Goal: Task Accomplishment & Management: Manage account settings

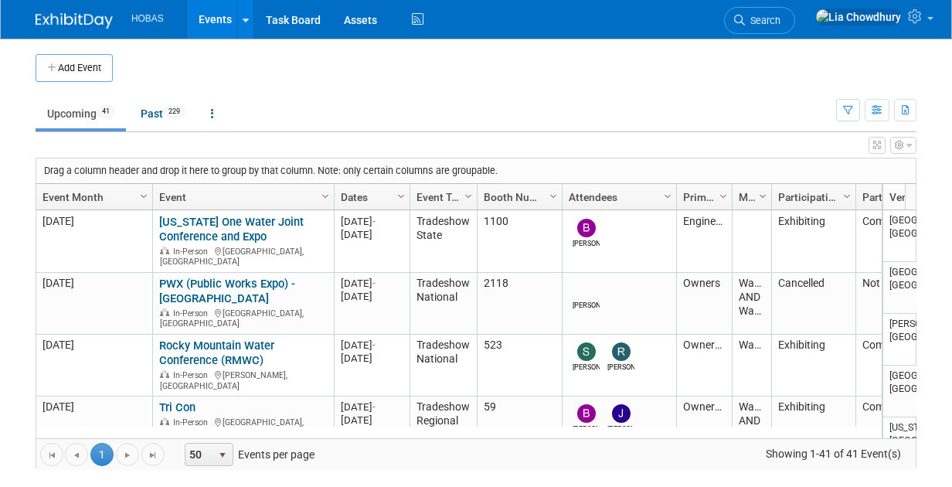
click at [22, 103] on body "HOBAS Events Add Event Bulk Upload Events Shareable Event Boards Recently Viewe…" at bounding box center [476, 243] width 952 height 487
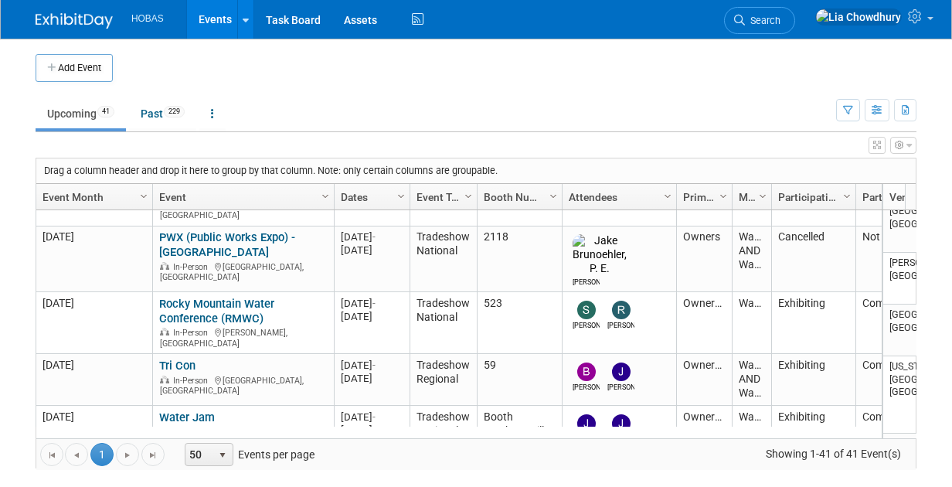
scroll to position [61, 0]
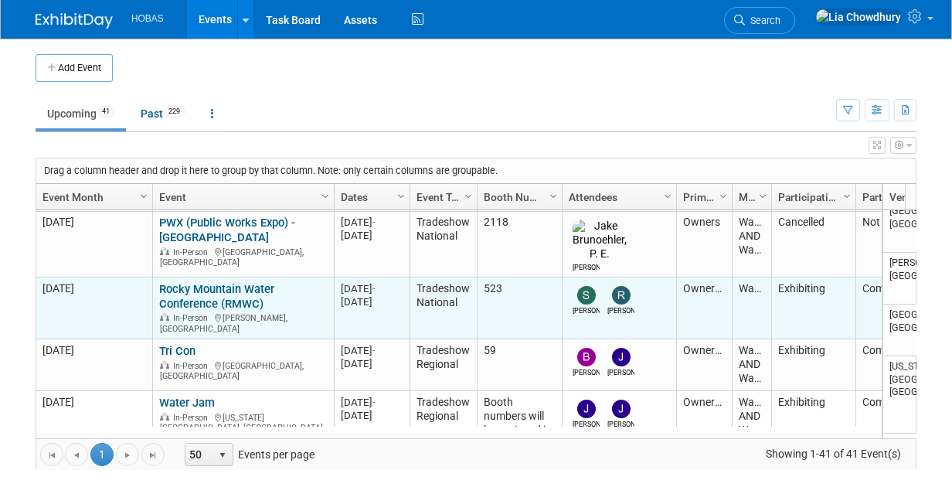
click at [192, 282] on link "Rocky Mountain Water Conference (RMWC)" at bounding box center [216, 296] width 115 height 29
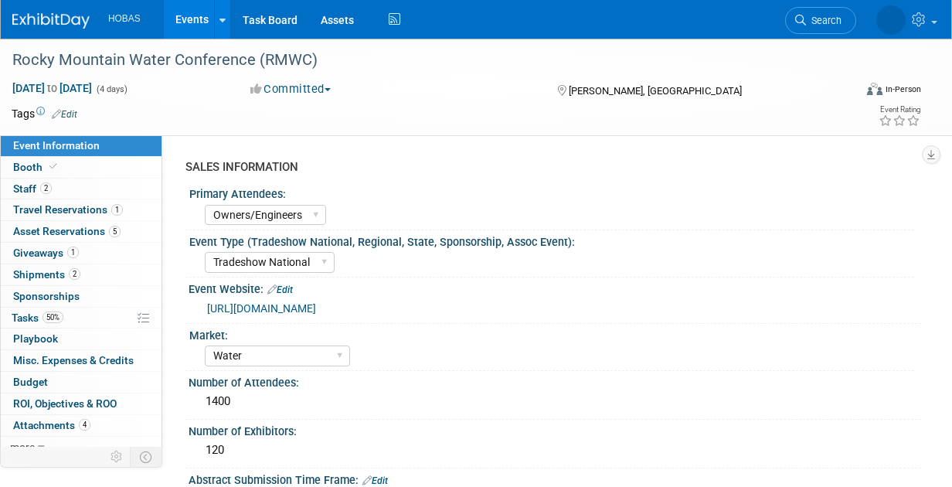
select select "Owners/Engineers"
select select "Tradeshow National"
select select "Water"
select select "Exhibiting"
click at [32, 171] on span "Booth" at bounding box center [36, 167] width 47 height 12
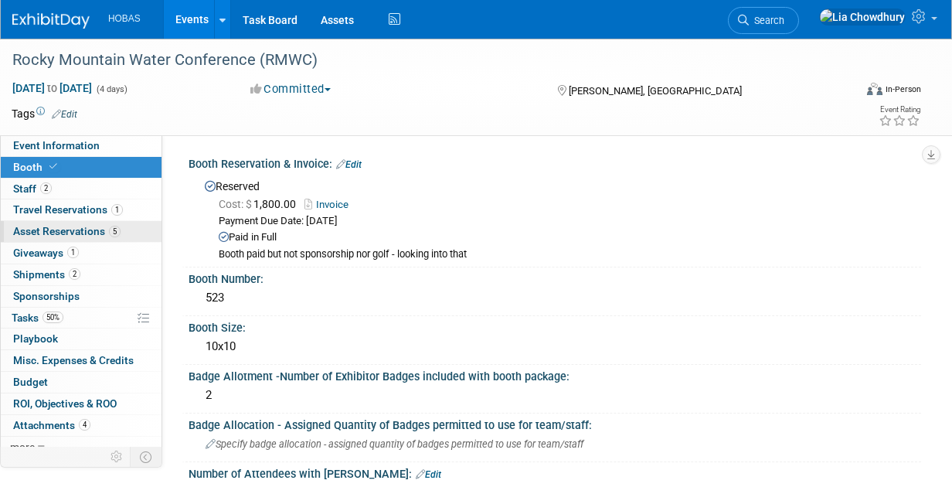
click at [43, 236] on span "Asset Reservations 5" at bounding box center [66, 231] width 107 height 12
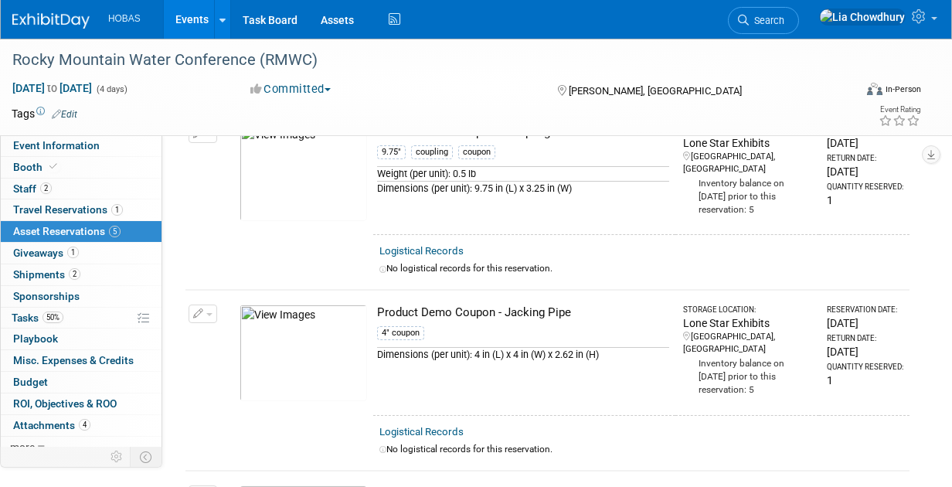
scroll to position [482, 0]
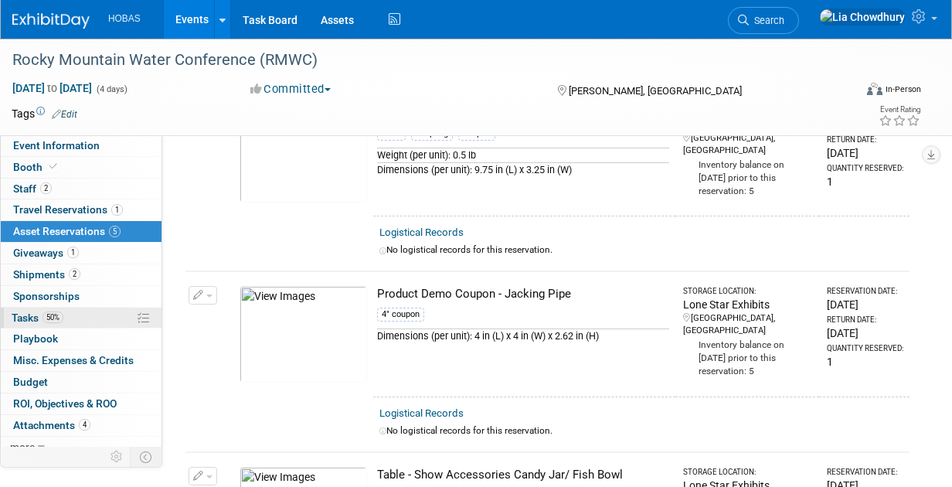
click at [25, 324] on link "50% Tasks 50%" at bounding box center [81, 317] width 161 height 21
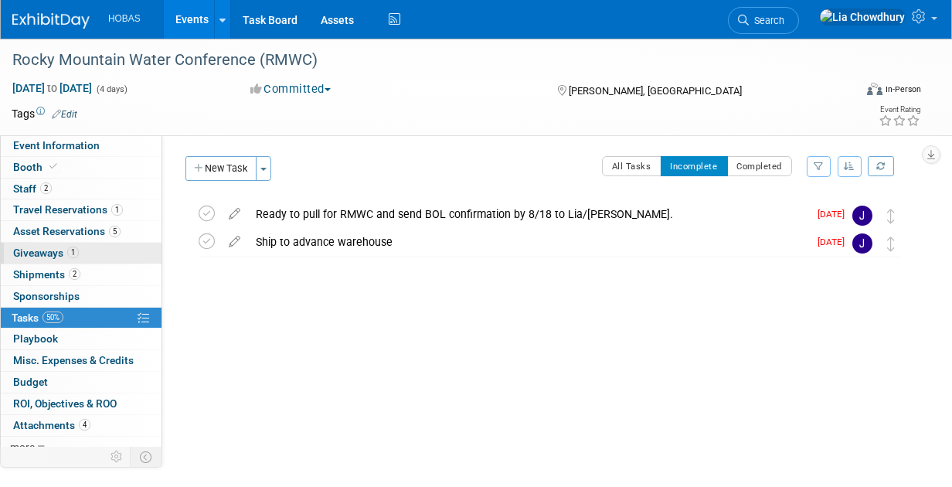
click at [53, 252] on span "Giveaways 1" at bounding box center [46, 252] width 66 height 12
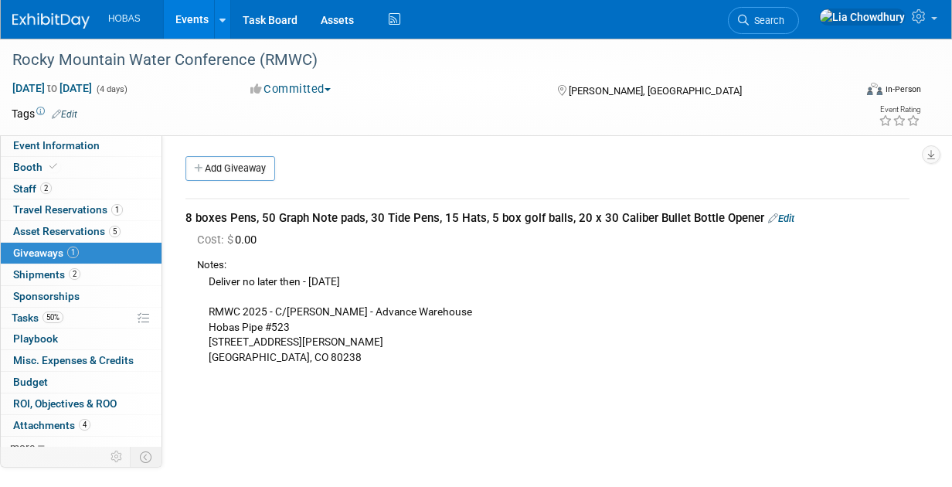
click at [786, 219] on link "Edit" at bounding box center [781, 218] width 26 height 12
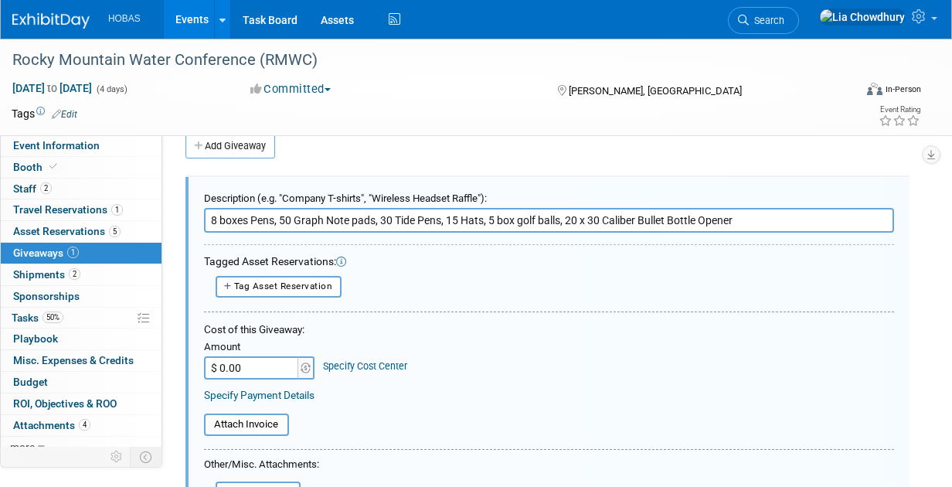
click at [498, 221] on input "8 boxes Pens, 50 Graph Note pads, 30 Tide Pens, 15 Hats, 5 box golf balls, 20 x…" at bounding box center [549, 220] width 690 height 25
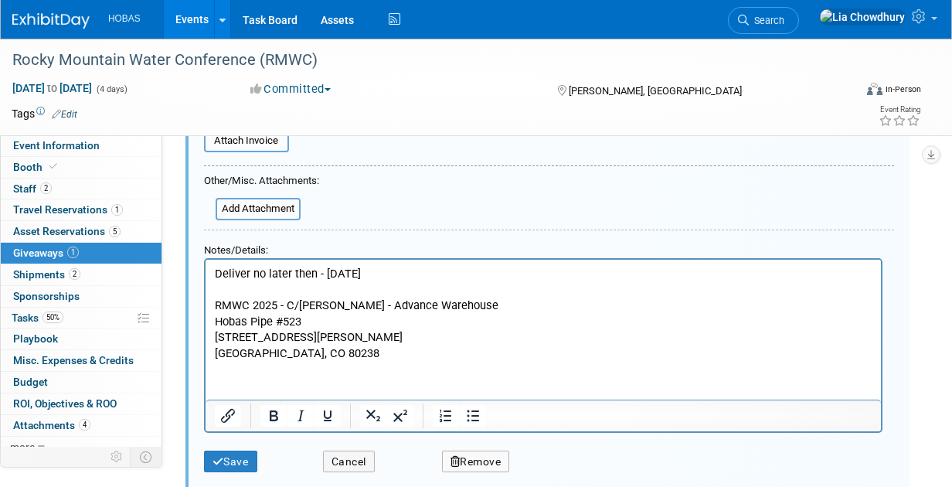
scroll to position [365, 0]
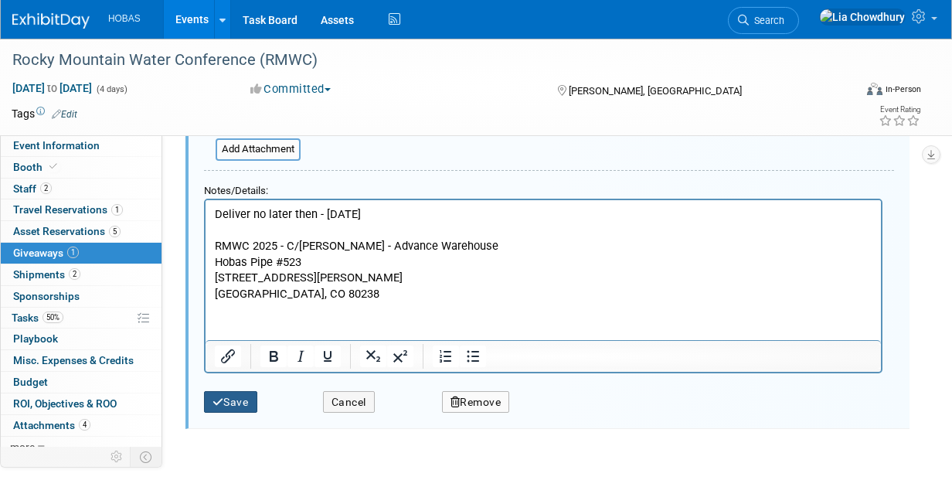
type input "8 boxes Pens, 50 Graph Note pads, 30 Tide Pens, 15 Hats, 3 box golf balls, 20 x…"
click at [230, 399] on button "Save" at bounding box center [230, 402] width 53 height 22
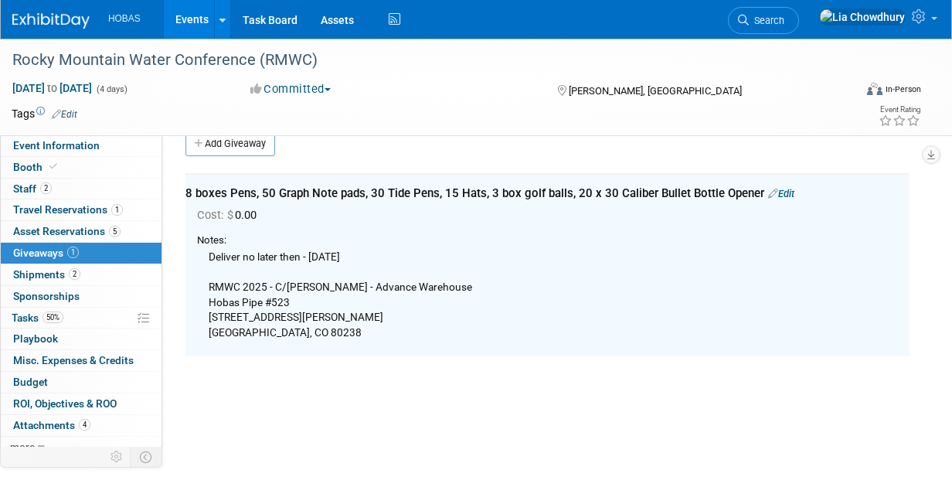
scroll to position [22, 0]
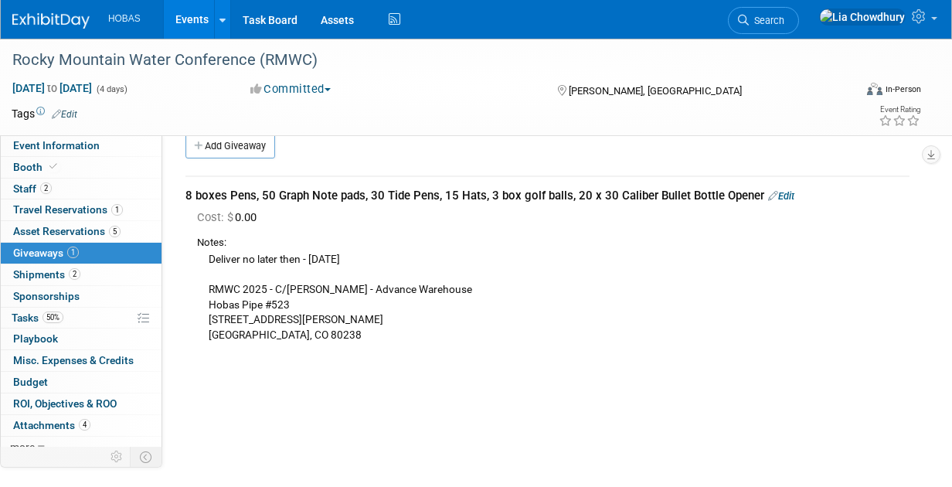
click at [334, 193] on div "8 boxes Pens, 50 Graph Note pads, 30 Tide Pens, 15 Hats, 3 box golf balls, 20 x…" at bounding box center [547, 196] width 724 height 16
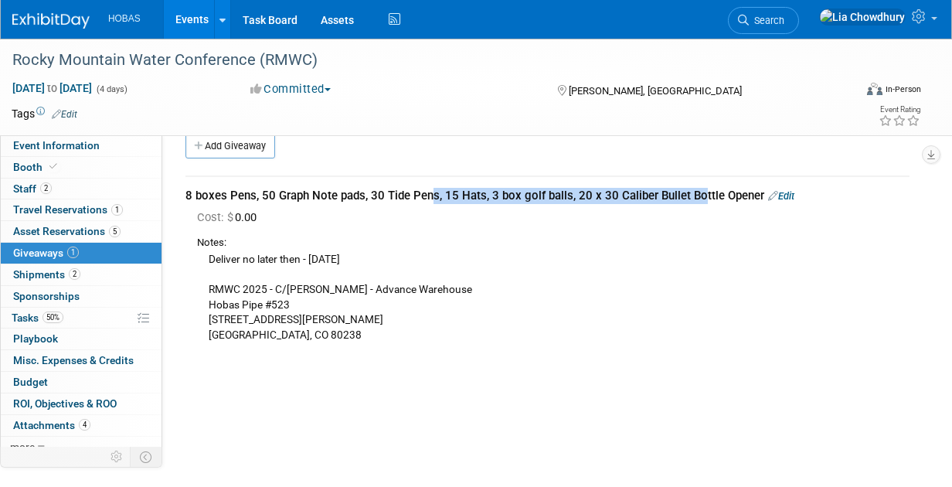
drag, startPoint x: 185, startPoint y: 192, endPoint x: 492, endPoint y: 182, distance: 306.8
click at [492, 182] on td "8 boxes Pens, 50 Graph Note pads, 30 Tide Pens, 15 Hats, 3 box golf balls, 20 x…" at bounding box center [547, 267] width 724 height 182
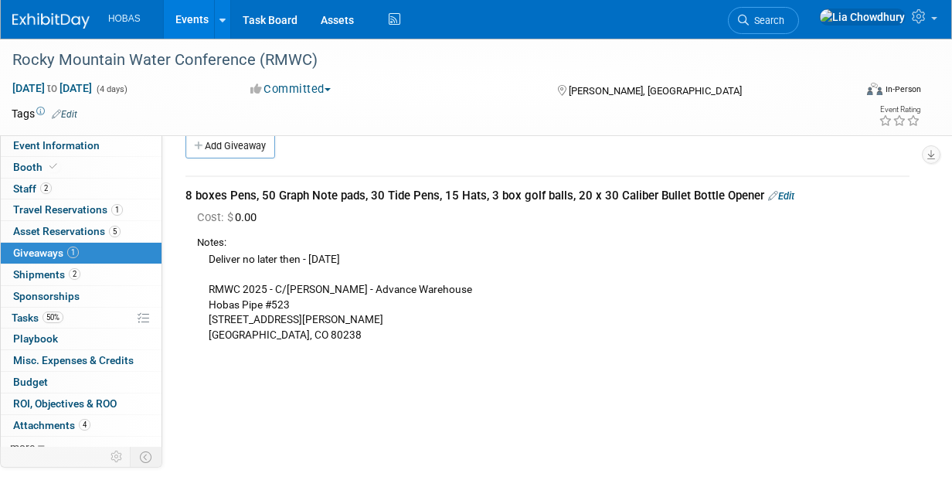
click at [748, 194] on div "8 boxes Pens, 50 Graph Note pads, 30 Tide Pens, 15 Hats, 3 box golf balls, 20 x…" at bounding box center [547, 196] width 724 height 16
click at [755, 193] on div "8 boxes Pens, 50 Graph Note pads, 30 Tide Pens, 15 Hats, 3 box golf balls, 20 x…" at bounding box center [547, 196] width 724 height 16
drag, startPoint x: 755, startPoint y: 193, endPoint x: 202, endPoint y: 176, distance: 554.1
click at [202, 176] on td "8 boxes Pens, 50 Graph Note pads, 30 Tide Pens, 15 Hats, 3 box golf balls, 20 x…" at bounding box center [547, 267] width 724 height 182
click at [185, 185] on td "8 boxes Pens, 50 Graph Note pads, 30 Tide Pens, 15 Hats, 3 box golf balls, 20 x…" at bounding box center [547, 267] width 724 height 182
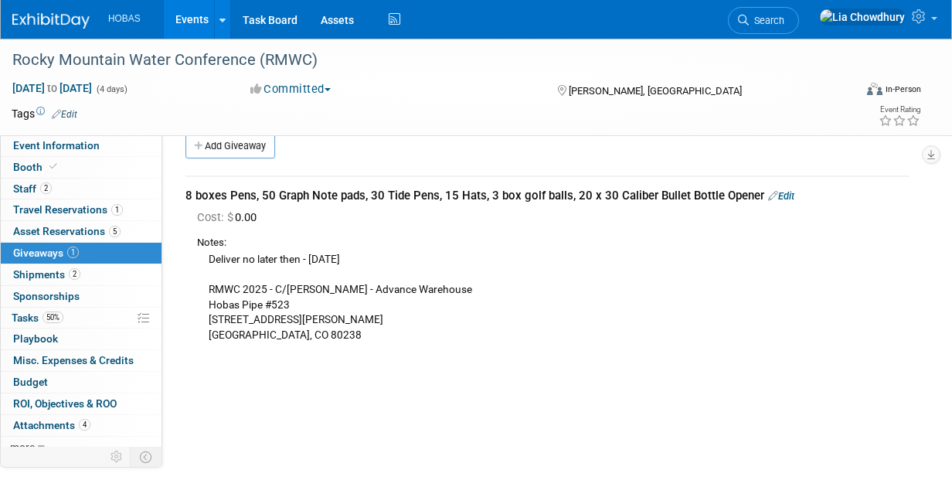
click at [189, 192] on div "8 boxes Pens, 50 Graph Note pads, 30 Tide Pens, 15 Hats, 3 box golf balls, 20 x…" at bounding box center [547, 196] width 724 height 16
click at [185, 192] on div "8 boxes Pens, 50 Graph Note pads, 30 Tide Pens, 15 Hats, 3 box golf balls, 20 x…" at bounding box center [547, 196] width 724 height 16
drag, startPoint x: 755, startPoint y: 195, endPoint x: 176, endPoint y: 195, distance: 578.5
click at [176, 195] on div "8 boxes Pens, 50 Graph Note pads, 30 Tide Pens, 15 Hats, 3 box golf balls, 20 x…" at bounding box center [547, 261] width 747 height 198
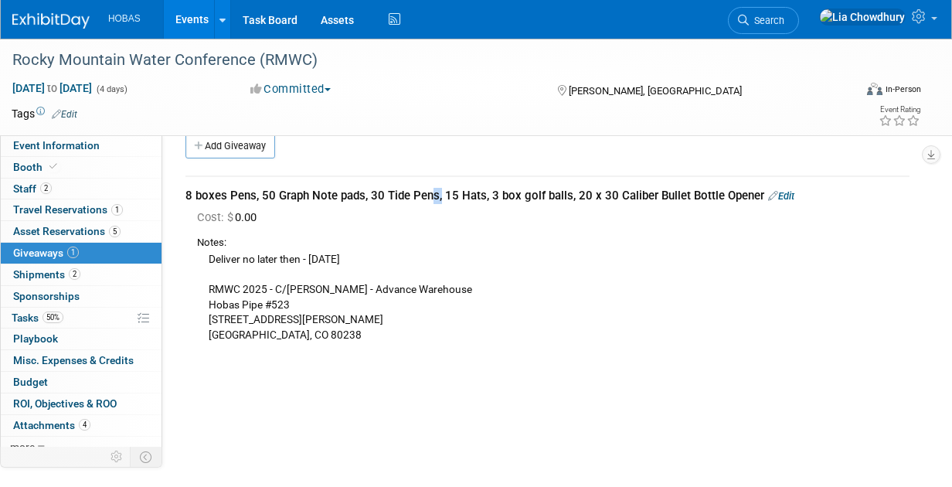
copy div "8 boxes Pens, 50 Graph Note pads, 30 Tide Pens, 15 Hats, 3 box golf balls, 20 x…"
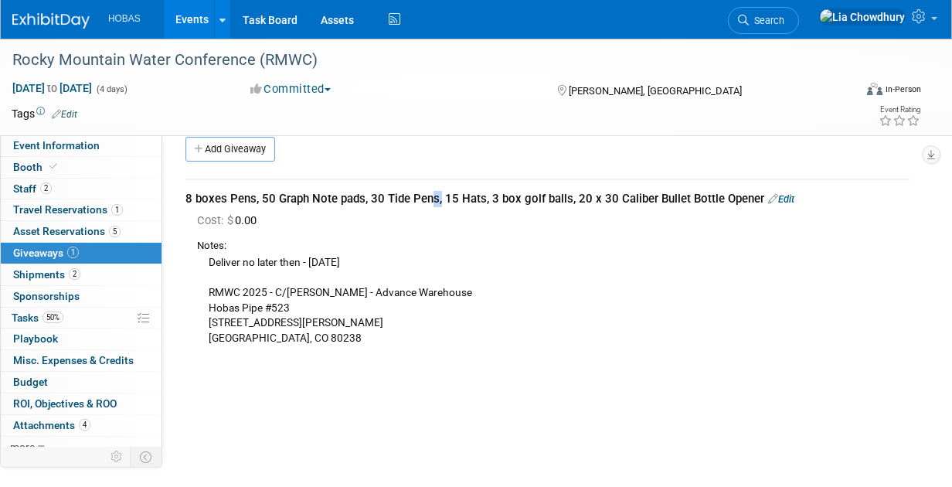
click at [174, 25] on link "Events" at bounding box center [192, 19] width 56 height 39
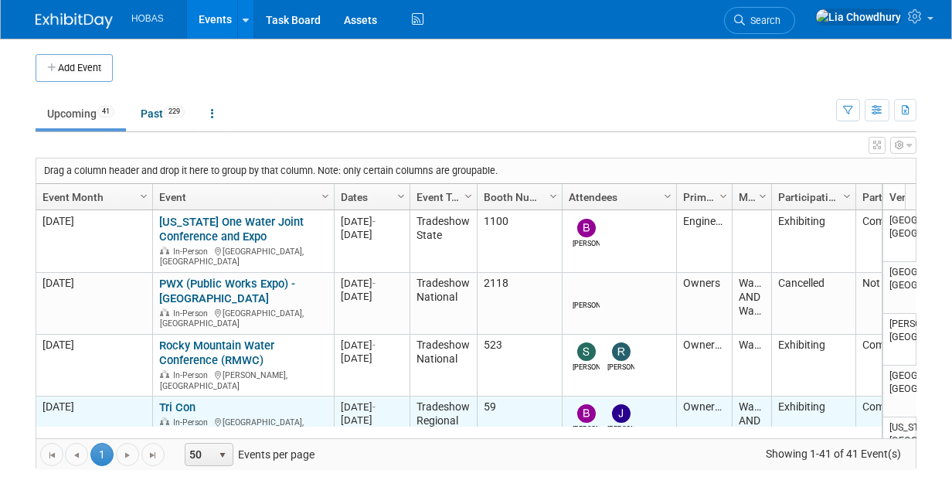
click at [183, 400] on link "Tri Con" at bounding box center [177, 407] width 36 height 14
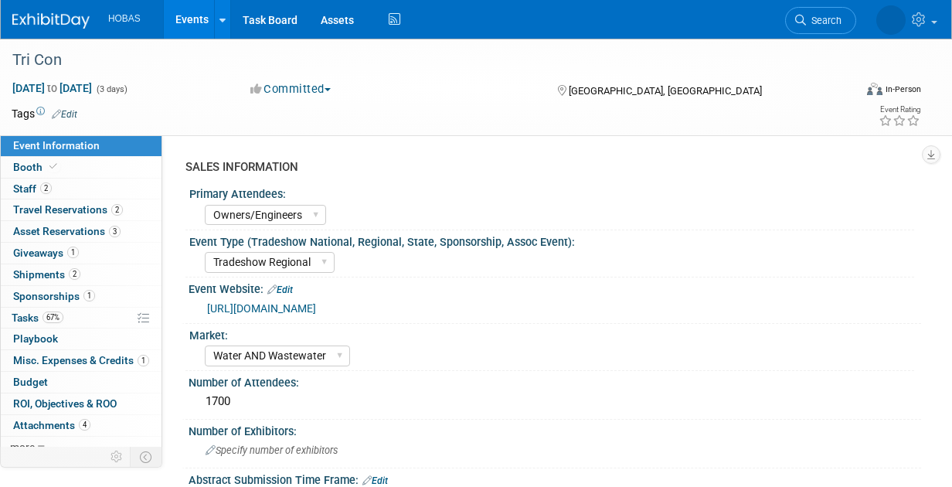
select select "Owners/Engineers"
select select "Tradeshow Regional"
select select "Water AND Wastewater"
select select "Exhibiting"
click at [80, 229] on span "Asset Reservations 3" at bounding box center [66, 231] width 107 height 12
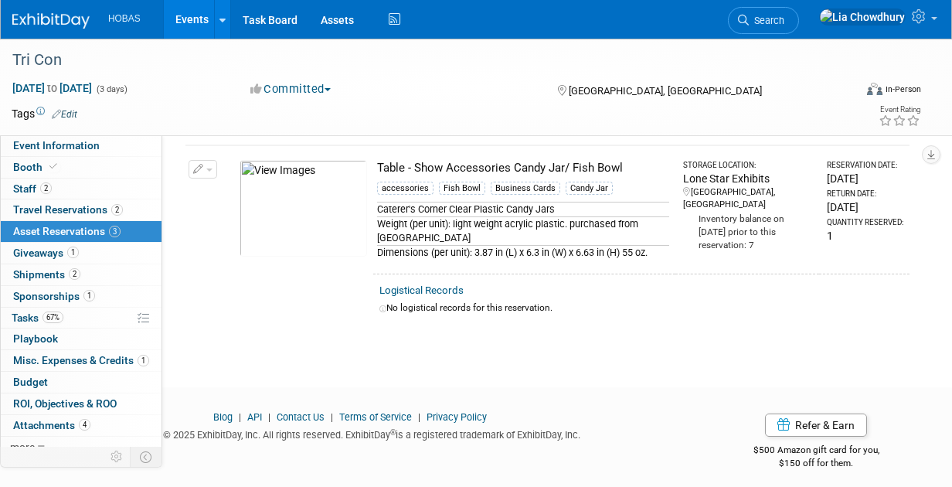
scroll to position [507, 0]
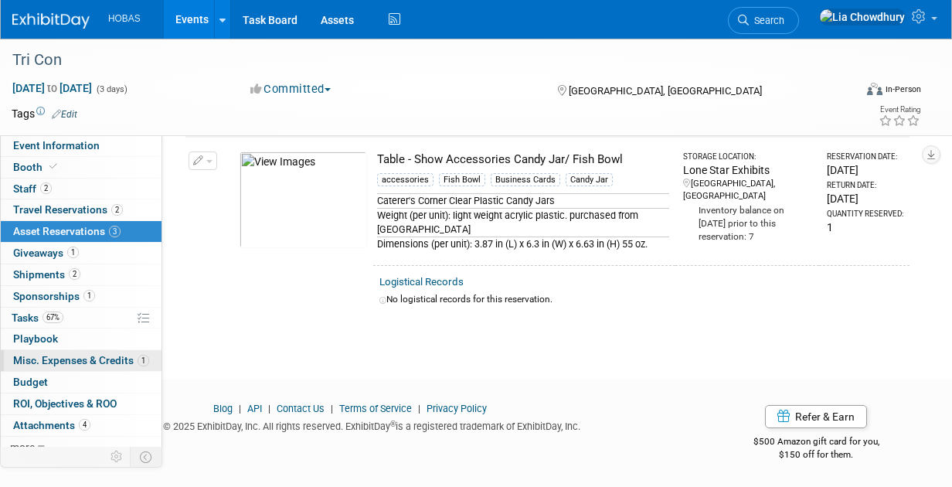
click at [103, 363] on span "Misc. Expenses & Credits 1" at bounding box center [81, 360] width 136 height 12
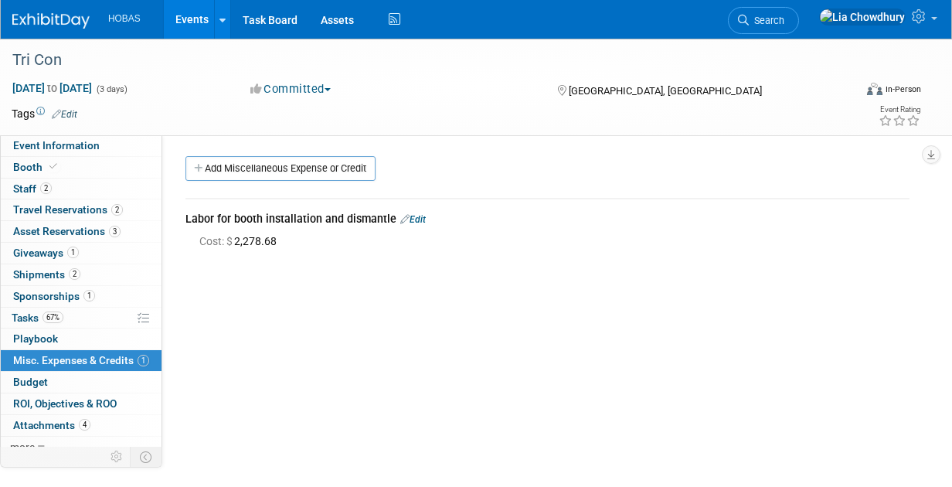
click at [103, 363] on span "Misc. Expenses & Credits 1" at bounding box center [81, 360] width 136 height 12
click at [29, 355] on span "Misc. Expenses & Credits 1" at bounding box center [81, 360] width 136 height 12
click at [25, 312] on span "Tasks 67%" at bounding box center [38, 317] width 52 height 12
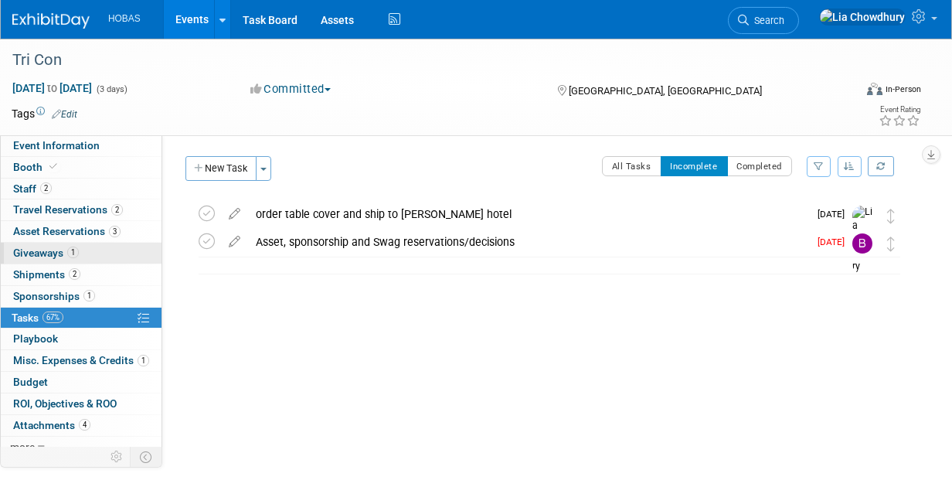
click at [36, 258] on link "1 Giveaways 1" at bounding box center [81, 253] width 161 height 21
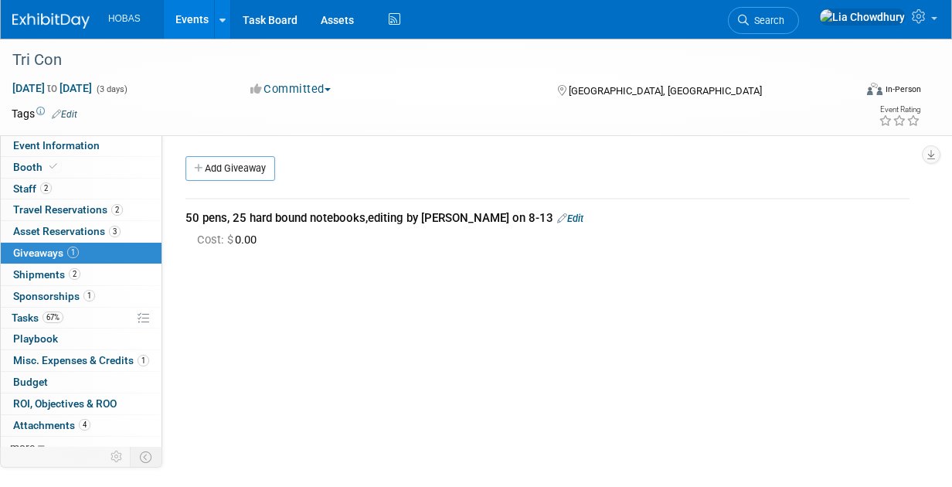
click at [189, 214] on div "50 pens, 25 hard bound notebooks,editing by Bryant on 8-13 Edit" at bounding box center [547, 218] width 724 height 16
click at [183, 203] on div "50 pens, 25 hard bound notebooks,editing by Bryant on 8-13 Edit Cost: $ 0.00" at bounding box center [547, 224] width 747 height 78
click at [557, 220] on link "Edit" at bounding box center [570, 218] width 26 height 12
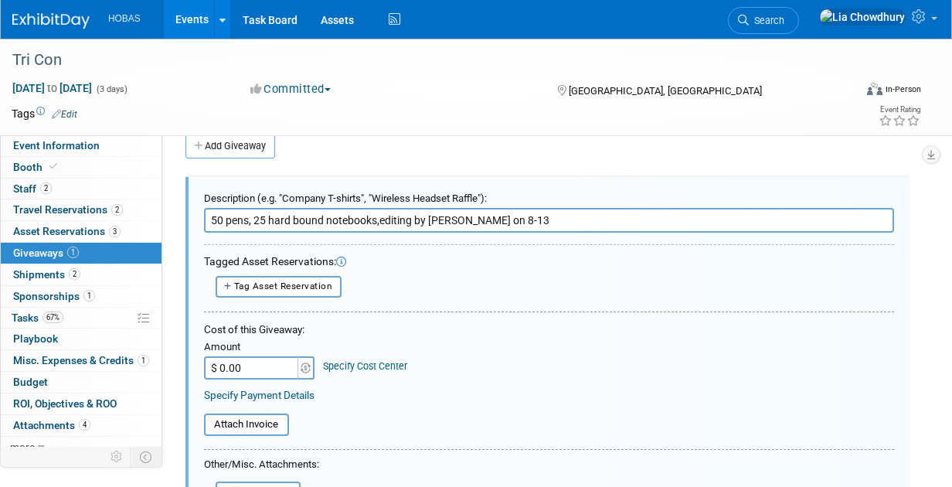
click at [217, 219] on input "50 pens, 25 hard bound notebooks,editing by Bryant on 8-13" at bounding box center [549, 220] width 690 height 25
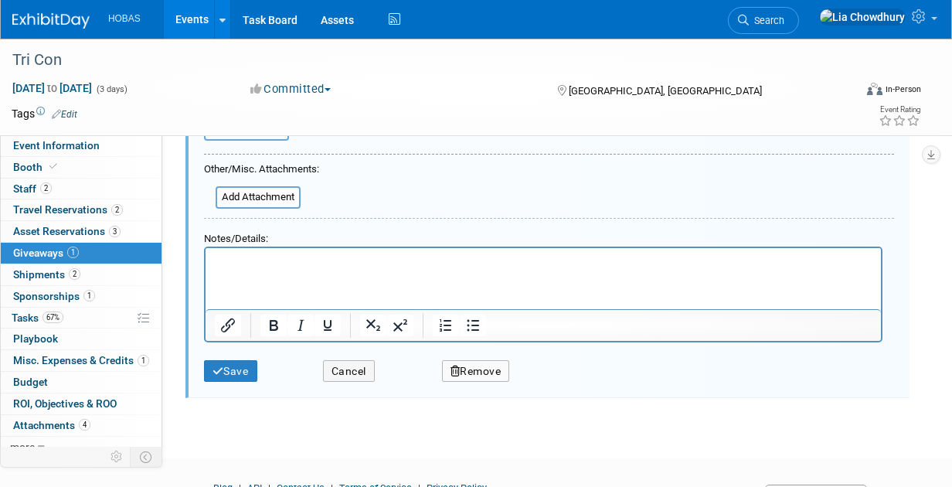
scroll to position [265, 0]
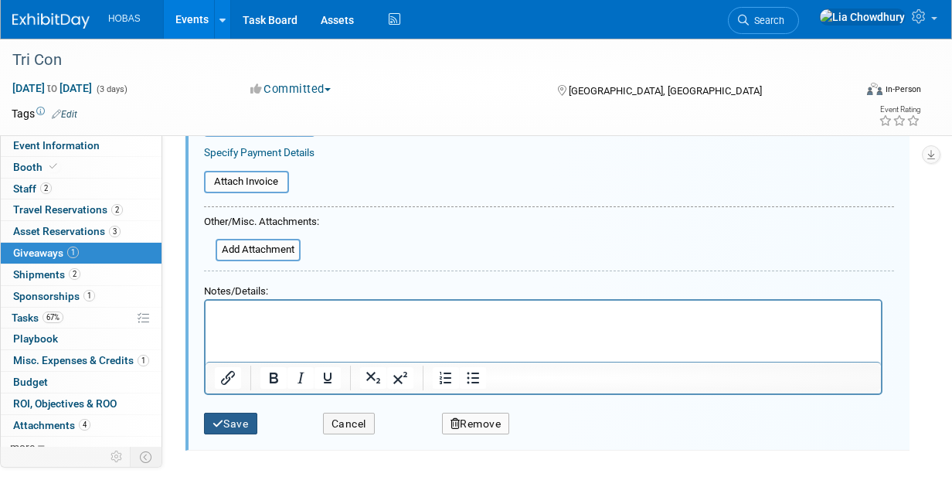
type input "5 boxes of pens, 25 hard bound notebooks, editing by Bryant on 8-13"
click at [226, 416] on button "Save" at bounding box center [230, 423] width 53 height 22
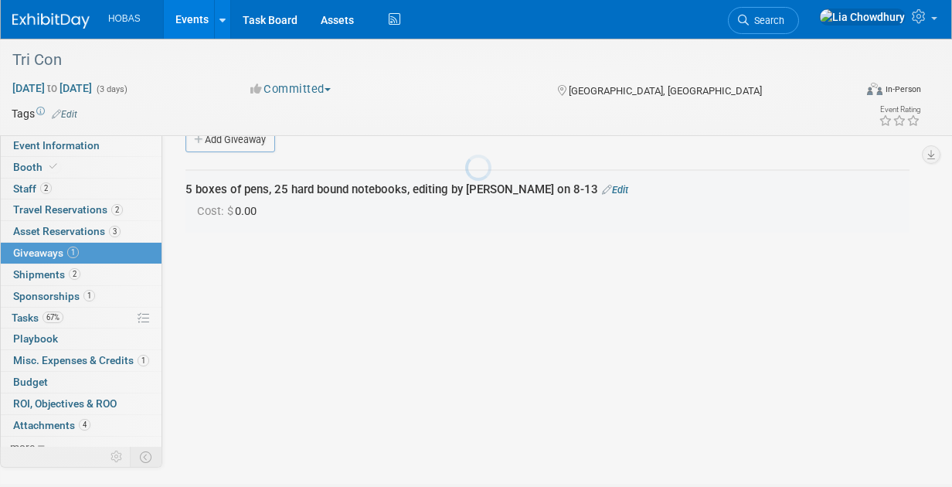
scroll to position [22, 0]
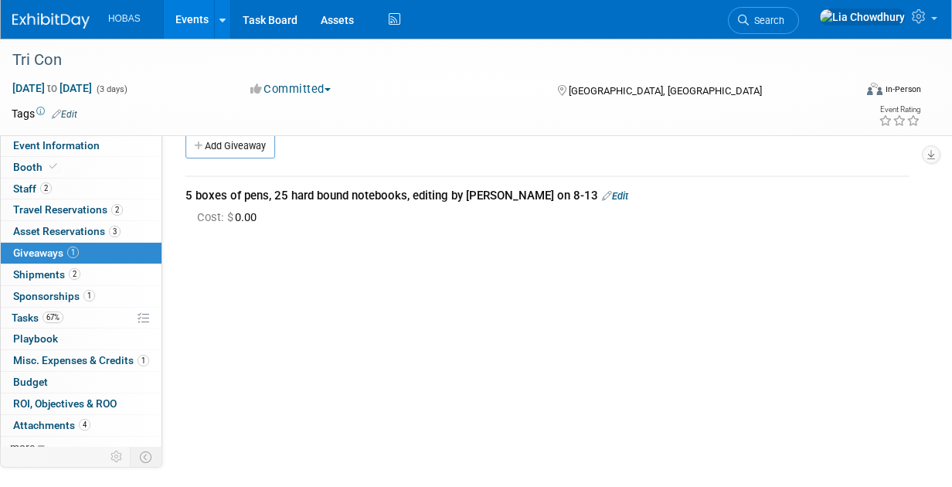
click at [189, 15] on link "Events" at bounding box center [192, 19] width 56 height 39
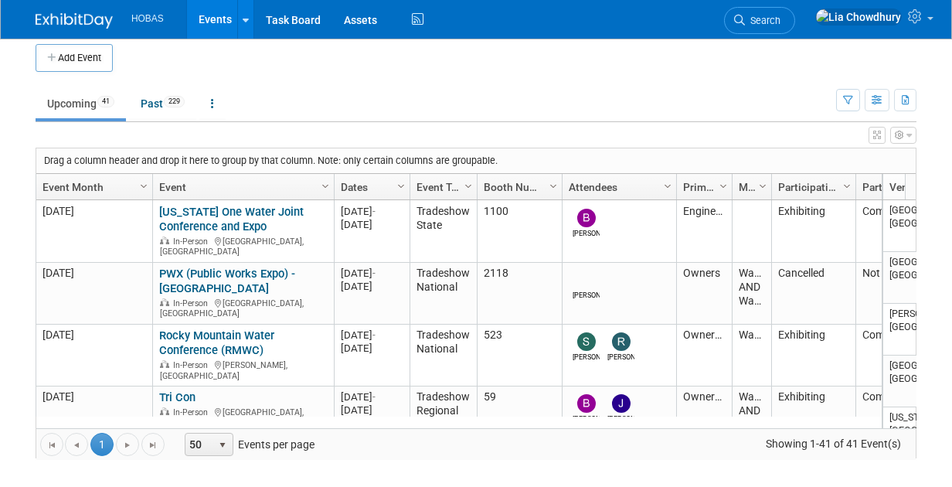
scroll to position [30, 0]
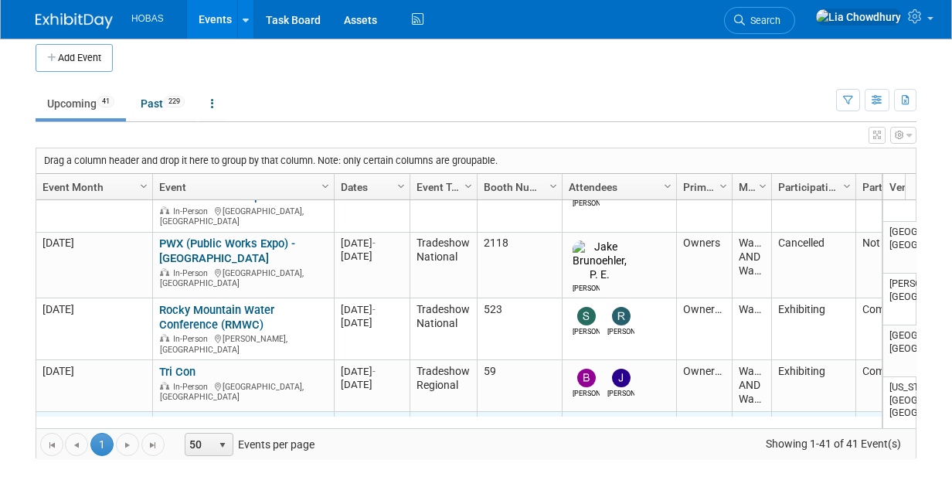
click at [189, 416] on link "Water Jam" at bounding box center [187, 423] width 56 height 14
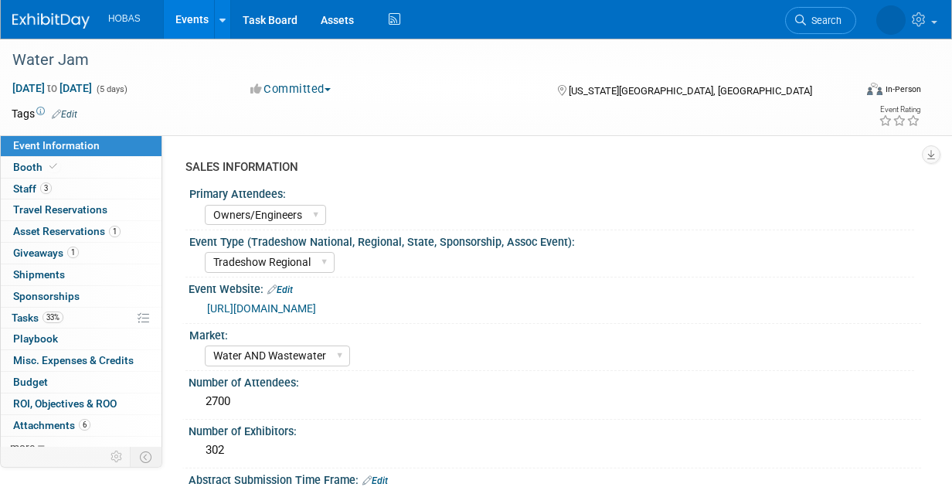
select select "Owners/Engineers"
select select "Tradeshow Regional"
select select "Water AND Wastewater"
select select "Exhibiting"
click at [17, 162] on span "Booth" at bounding box center [36, 167] width 47 height 12
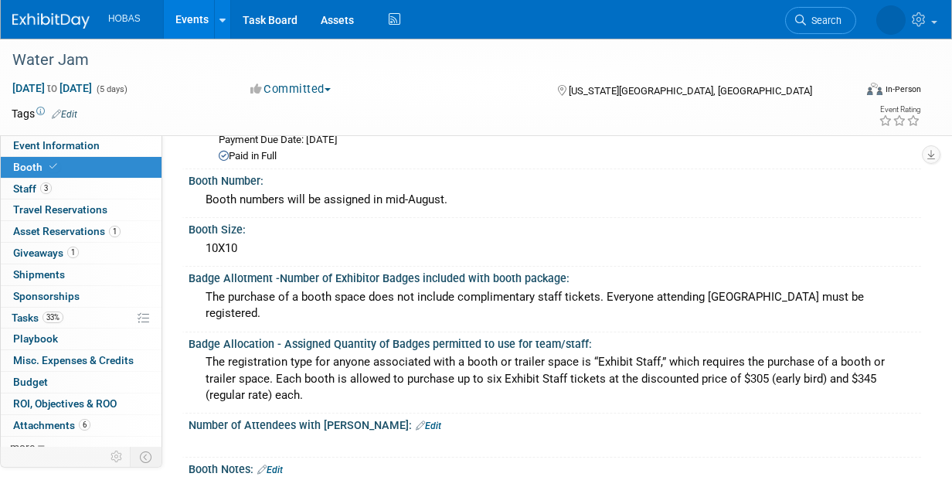
scroll to position [44, 0]
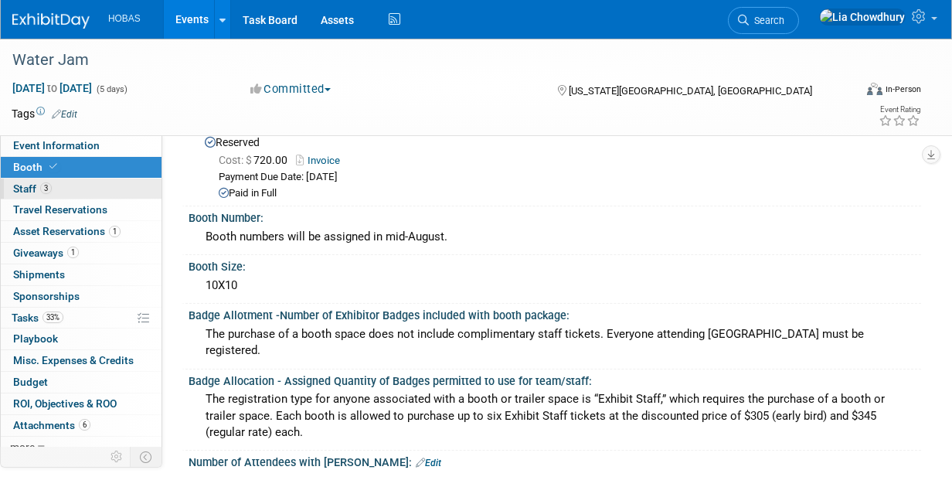
click at [33, 189] on span "Staff 3" at bounding box center [32, 188] width 39 height 12
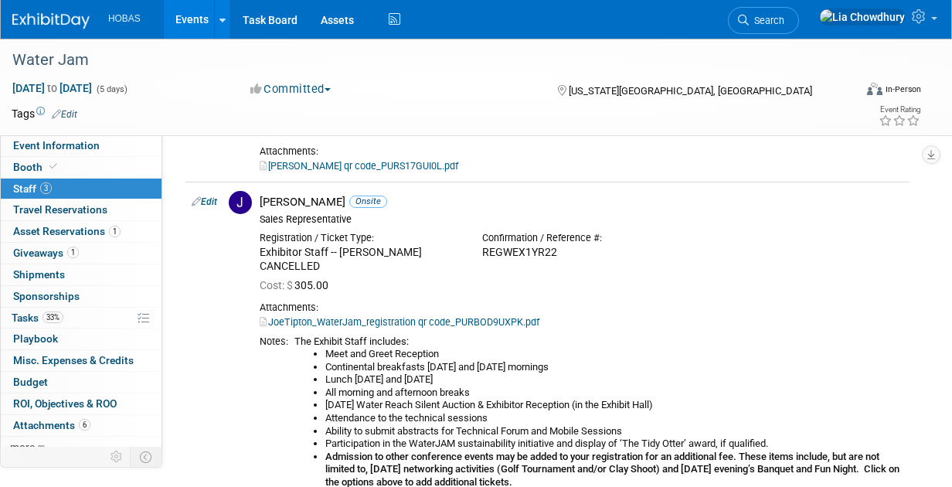
scroll to position [232, 0]
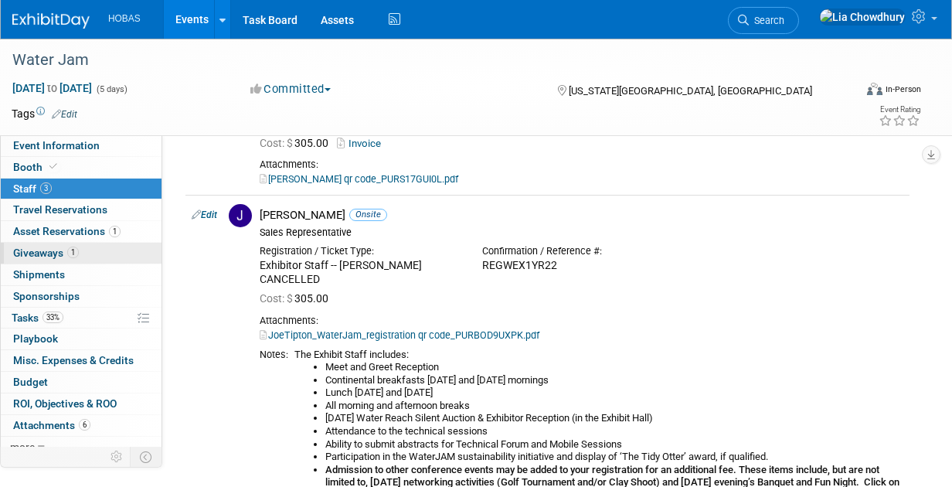
click at [46, 253] on span "Giveaways 1" at bounding box center [46, 252] width 66 height 12
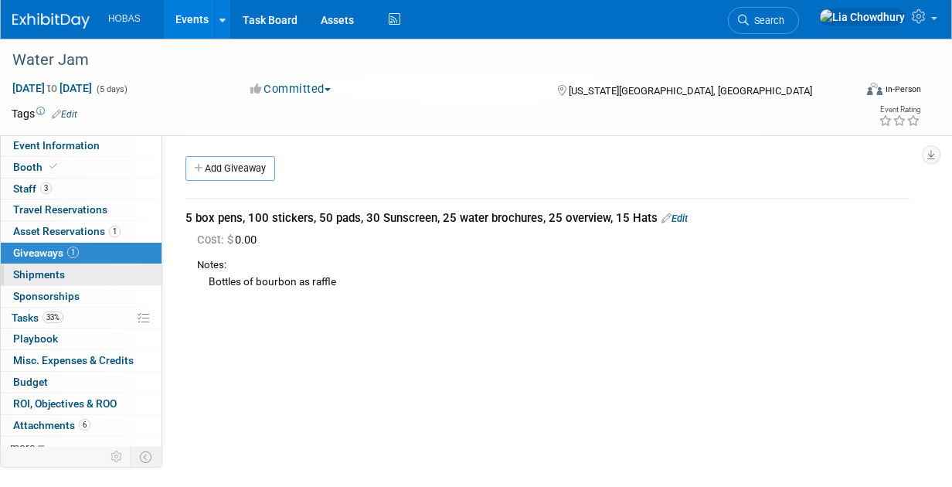
click at [45, 270] on span "Shipments 0" at bounding box center [39, 274] width 52 height 12
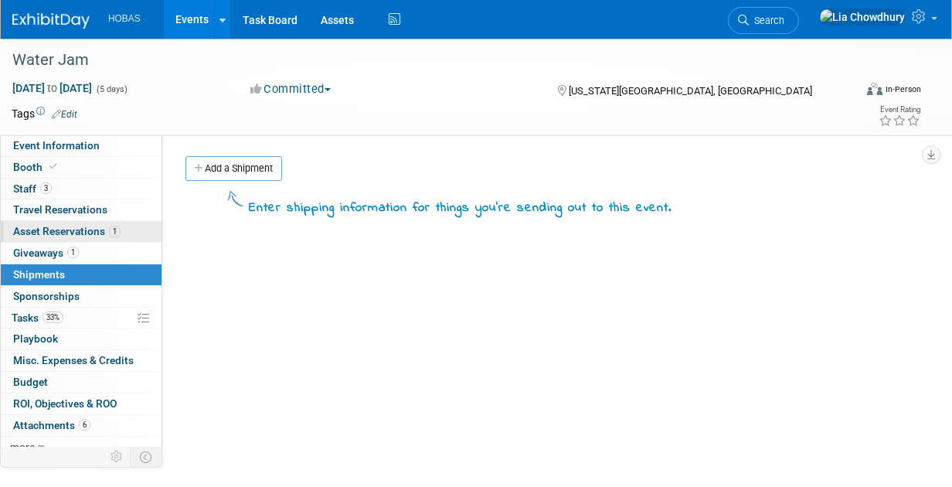
click at [66, 222] on link "1 Asset Reservations 1" at bounding box center [81, 231] width 161 height 21
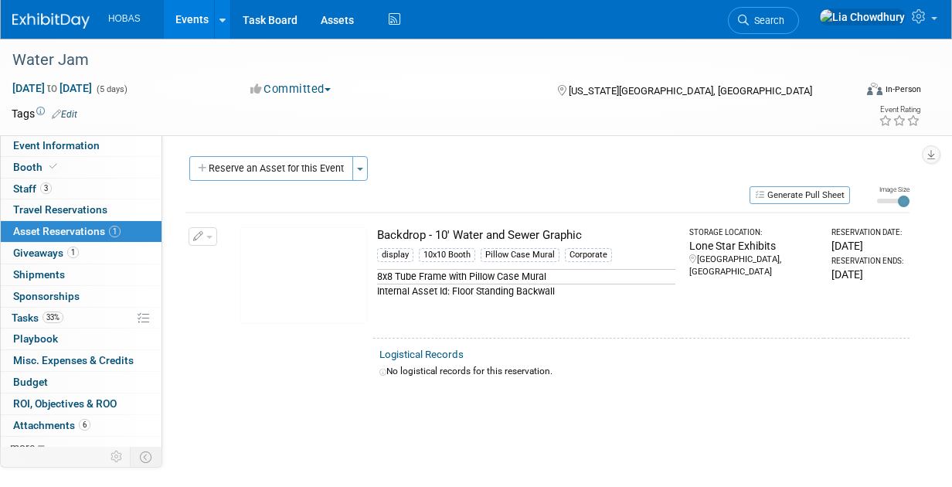
click at [949, 196] on div "Event Information Event Info Booth Booth 3 Staff 3 Staff 0 Travel Reservations …" at bounding box center [476, 246] width 952 height 415
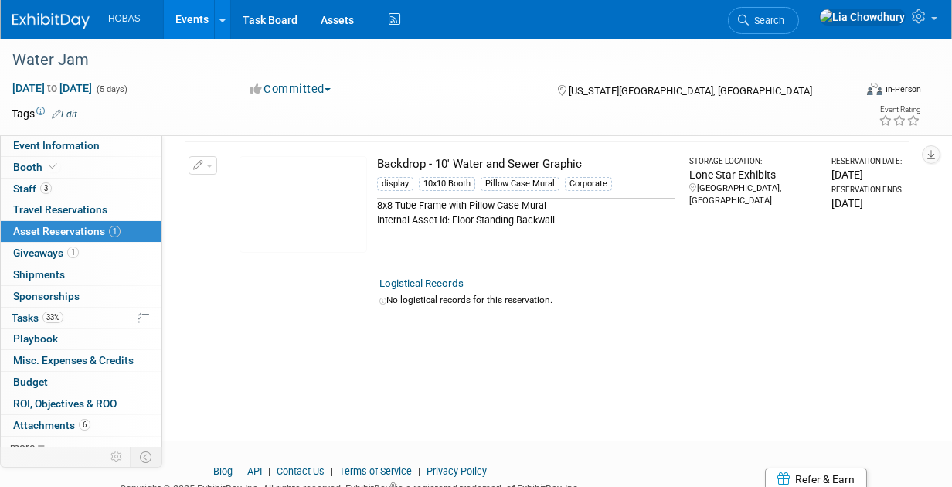
scroll to position [91, 0]
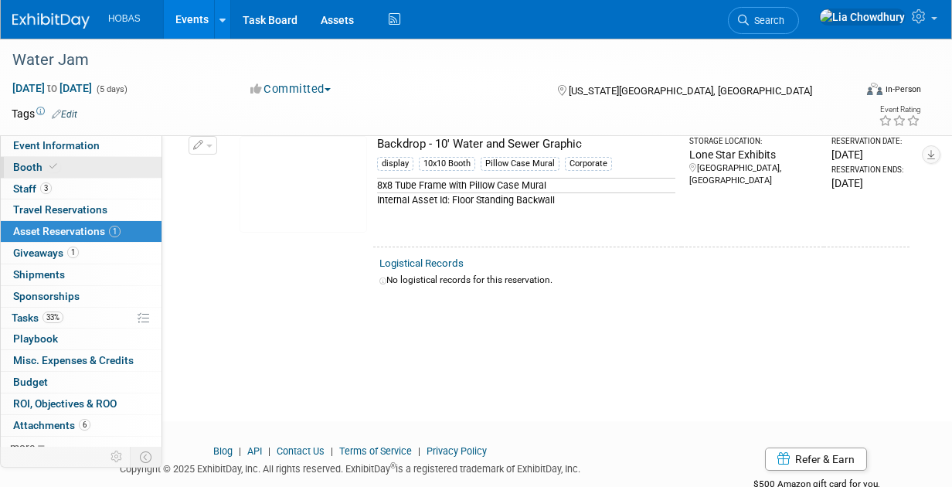
click at [20, 165] on span "Booth" at bounding box center [36, 167] width 47 height 12
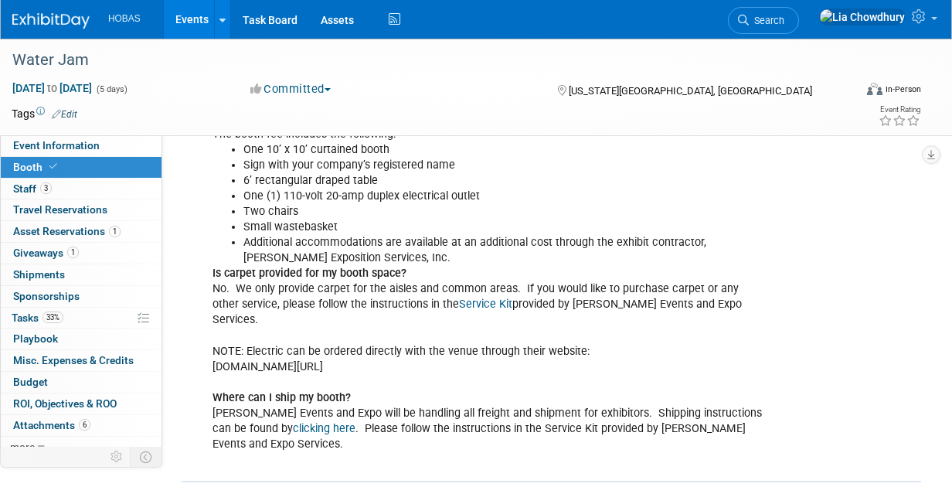
scroll to position [472, 0]
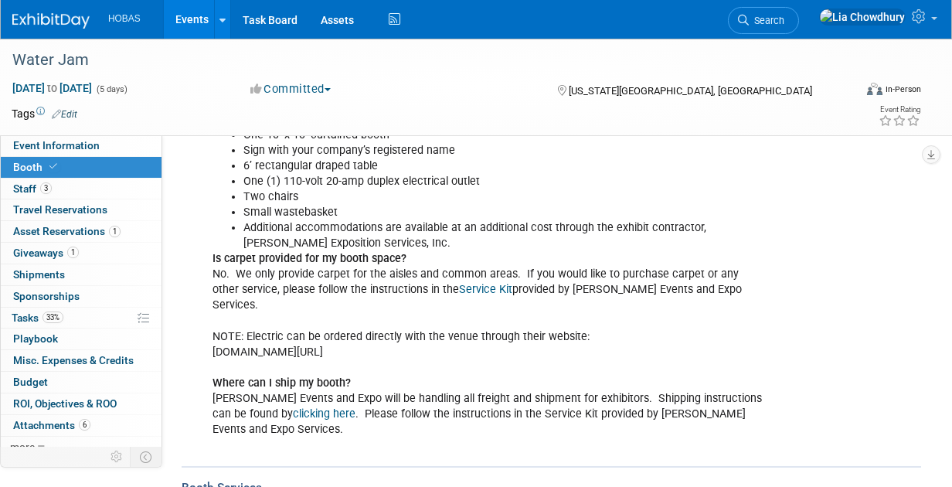
click at [297, 407] on link "clicking here" at bounding box center [324, 413] width 63 height 13
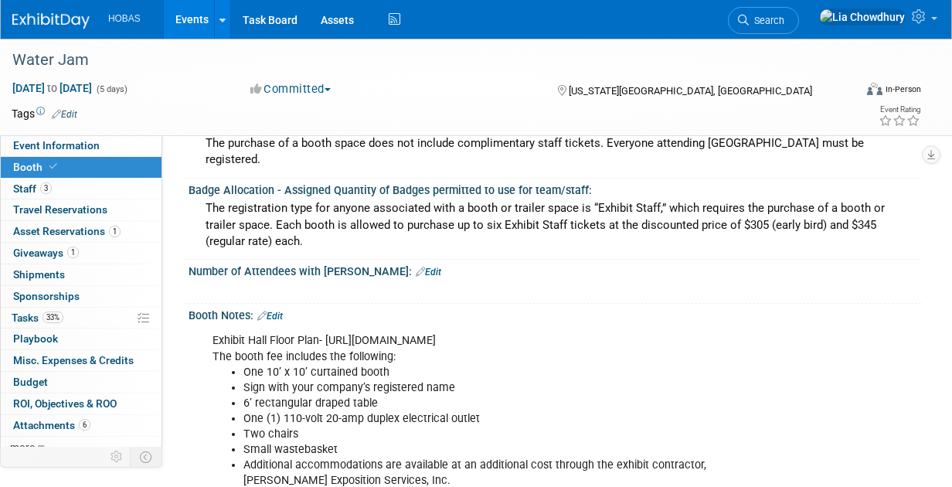
scroll to position [0, 0]
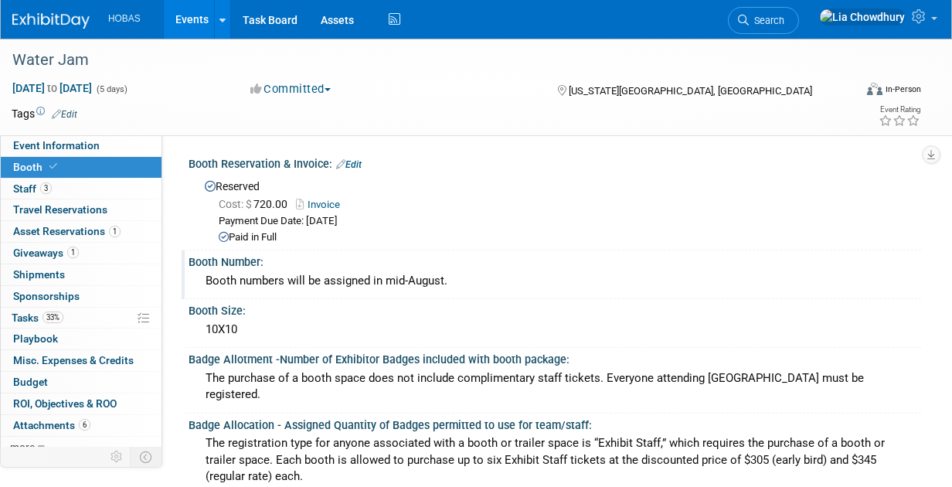
click at [228, 287] on div "Booth numbers will be assigned in mid-August." at bounding box center [554, 281] width 709 height 24
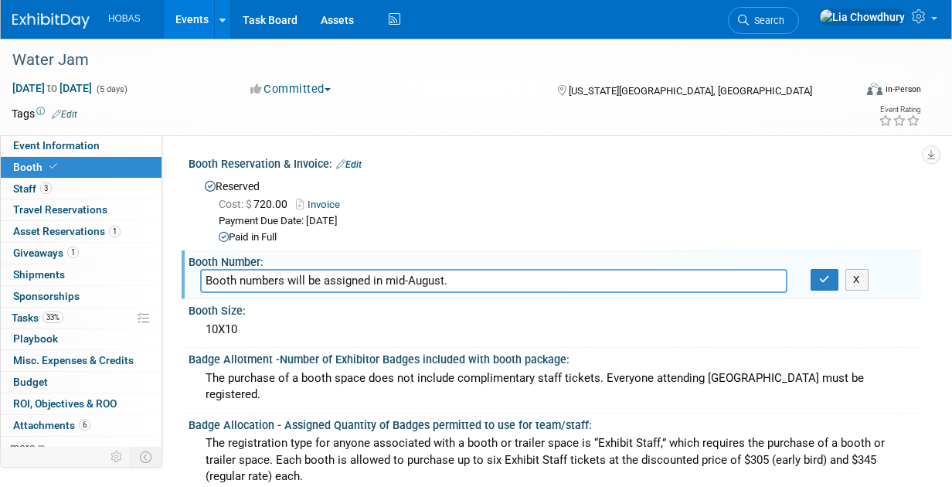
click at [364, 277] on input "Booth numbers will be assigned in mid-August." at bounding box center [493, 281] width 587 height 24
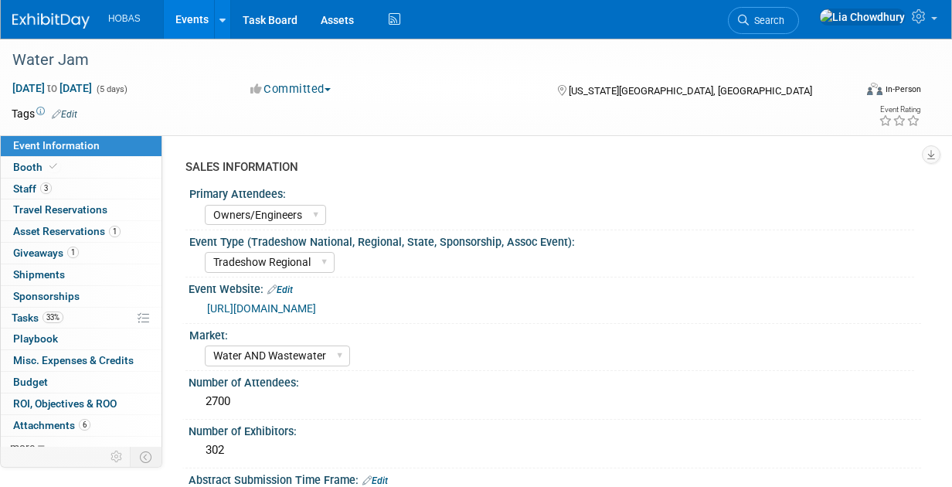
select select "Owners/Engineers"
select select "Tradeshow Regional"
select select "Water AND Wastewater"
select select "Exhibiting"
click at [49, 167] on icon at bounding box center [53, 166] width 8 height 8
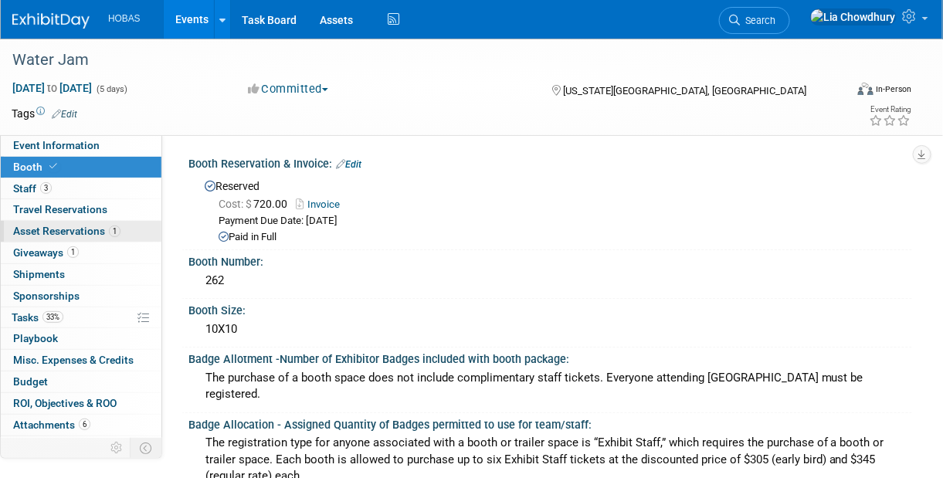
click at [64, 229] on span "Asset Reservations 1" at bounding box center [66, 231] width 107 height 12
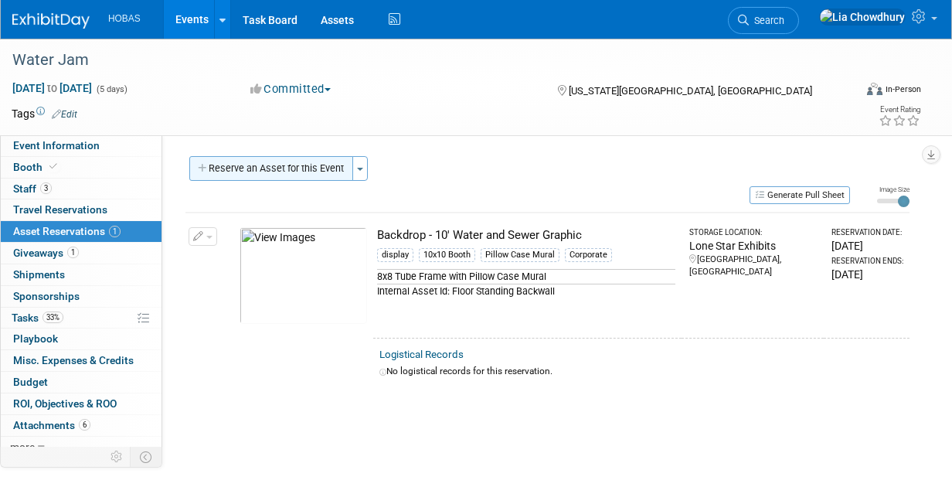
click at [308, 165] on button "Reserve an Asset for this Event" at bounding box center [271, 168] width 164 height 25
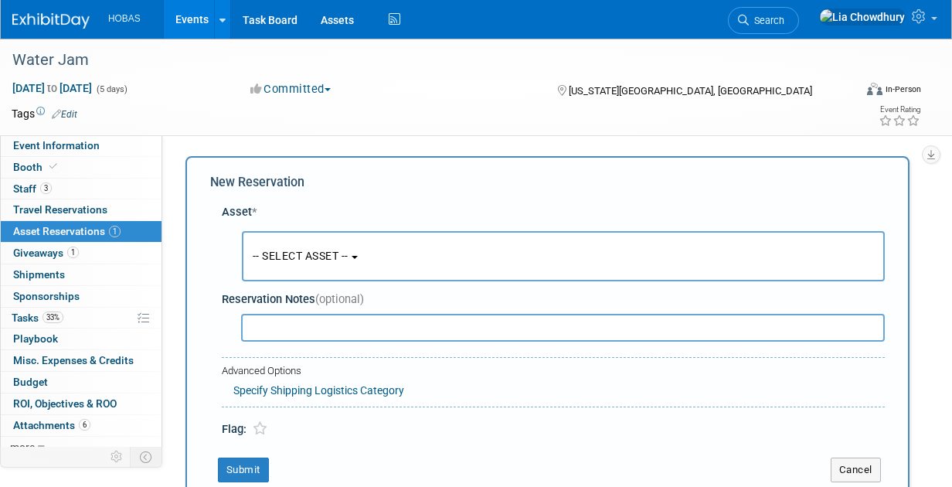
scroll to position [14, 0]
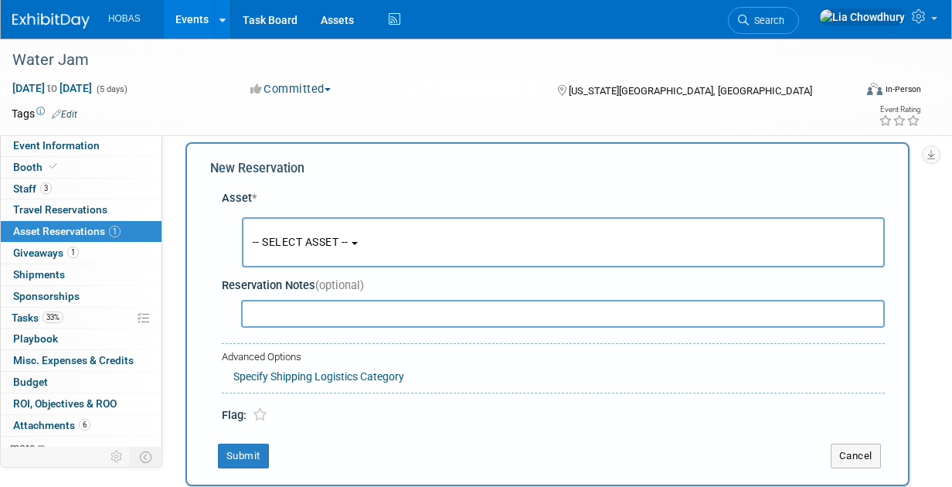
click at [343, 232] on button "-- SELECT ASSET --" at bounding box center [563, 242] width 643 height 50
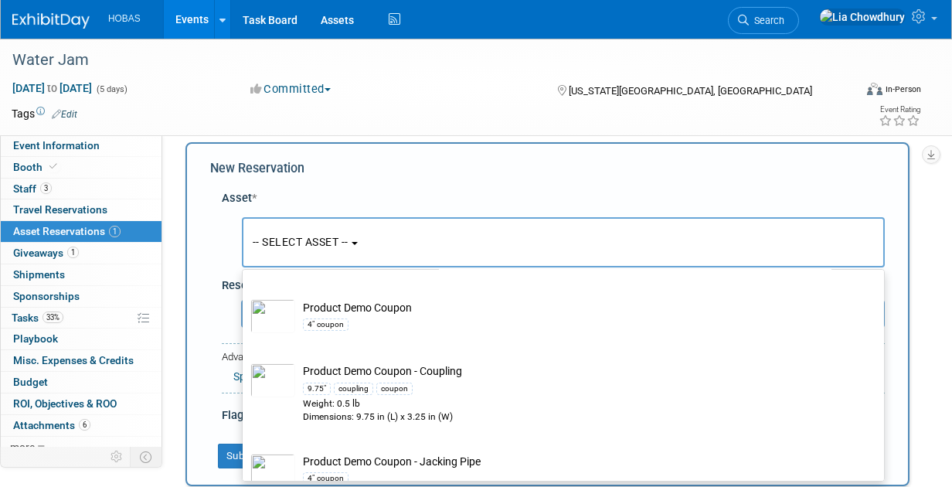
scroll to position [3637, 0]
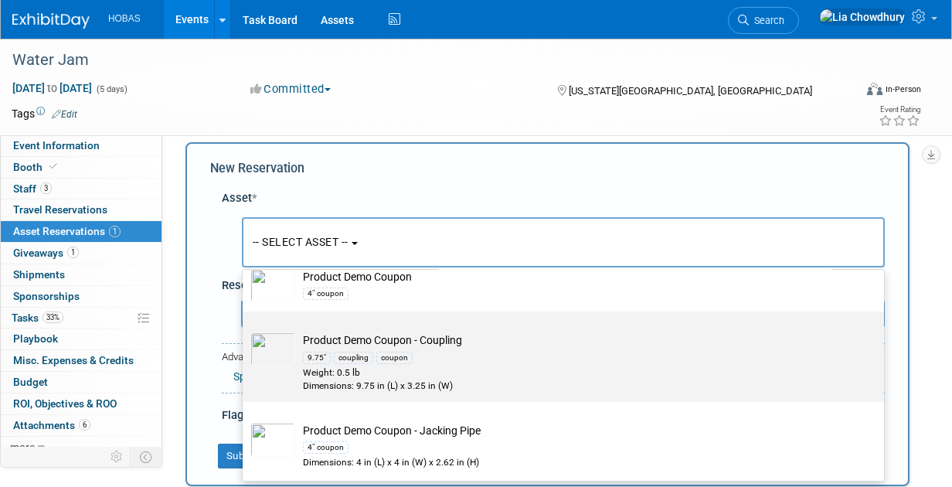
click at [448, 359] on div "9.75" coupling coupon" at bounding box center [578, 357] width 550 height 18
click at [245, 330] on input "Product Demo Coupon - Coupling 9.75" coupling coupon Weight: 0.5 lb Dimensions:…" at bounding box center [240, 325] width 10 height 10
select select "10728638"
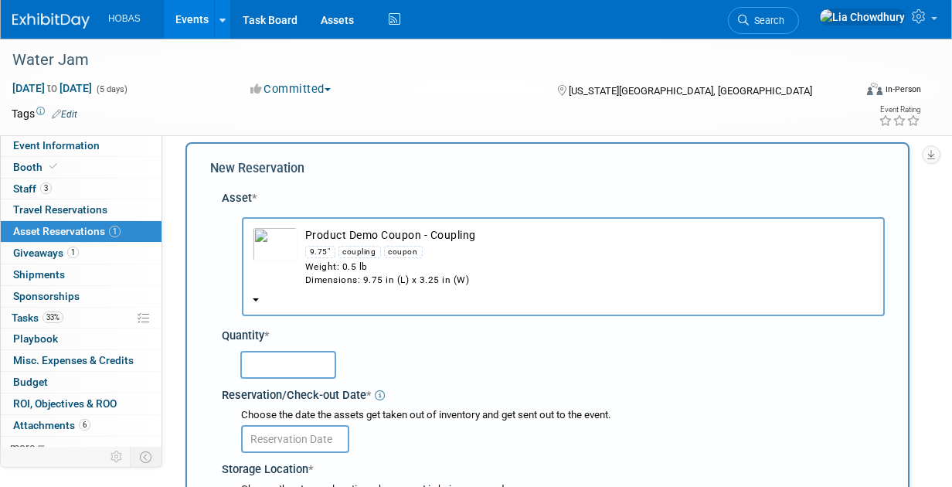
click at [258, 359] on input "text" at bounding box center [288, 365] width 96 height 28
type input "1"
click at [304, 447] on input "text" at bounding box center [295, 439] width 108 height 28
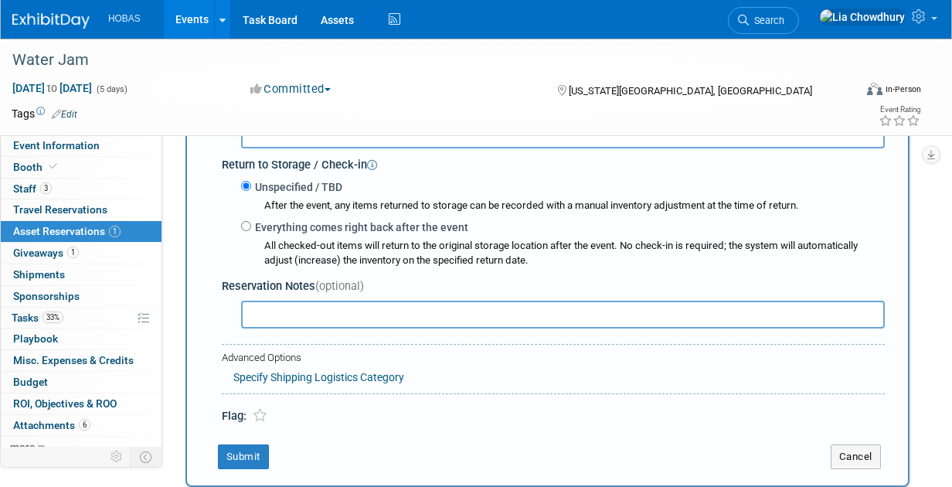
scroll to position [433, 0]
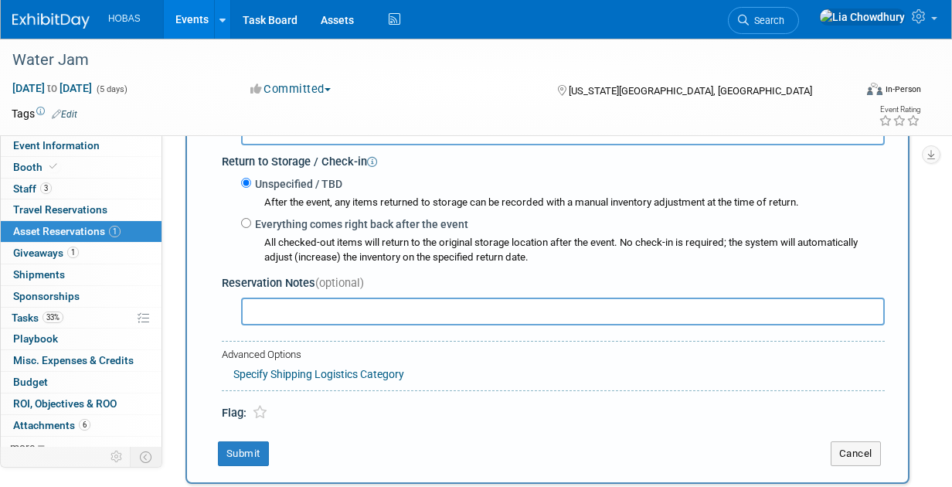
click at [289, 220] on label "Everything comes right back after the event" at bounding box center [359, 223] width 217 height 15
click at [251, 220] on input "Everything comes right back after the event" at bounding box center [246, 223] width 10 height 10
radio input "true"
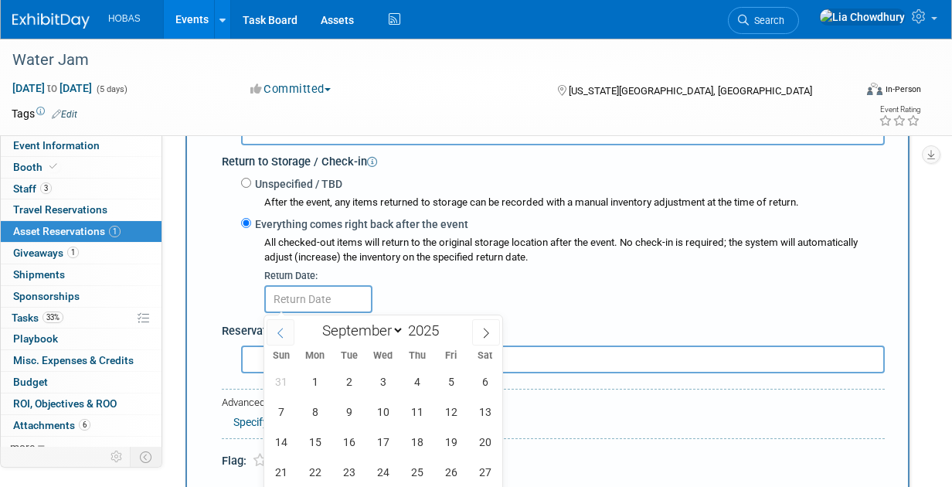
click at [282, 338] on span at bounding box center [280, 332] width 28 height 26
select select "7"
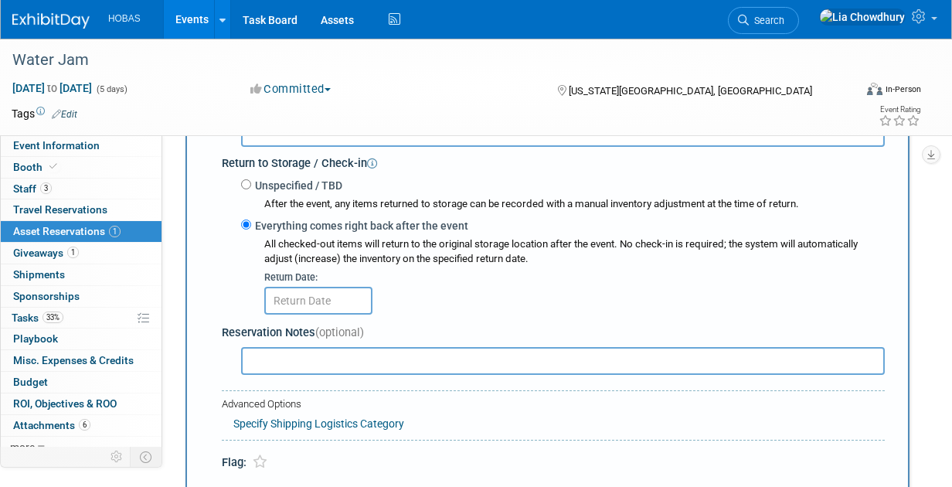
scroll to position [435, 0]
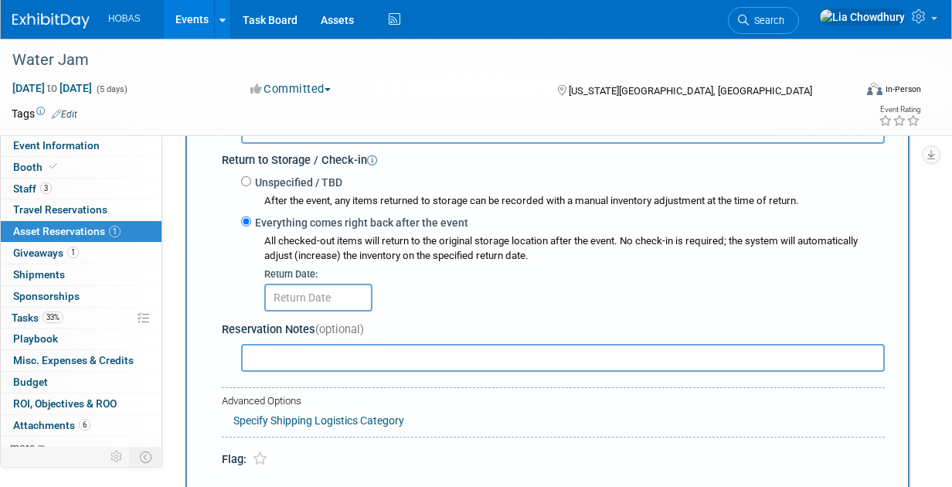
click at [320, 293] on input "text" at bounding box center [318, 297] width 108 height 28
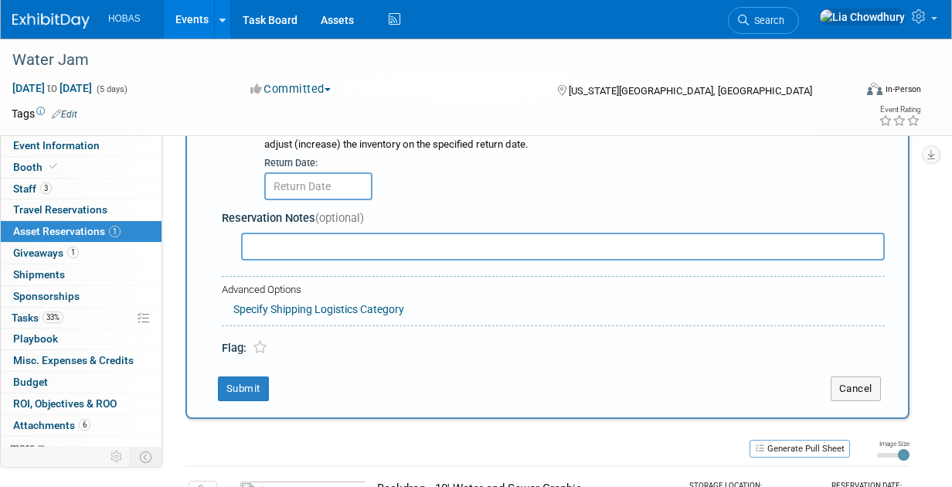
scroll to position [545, 0]
click at [298, 188] on input "text" at bounding box center [318, 188] width 108 height 28
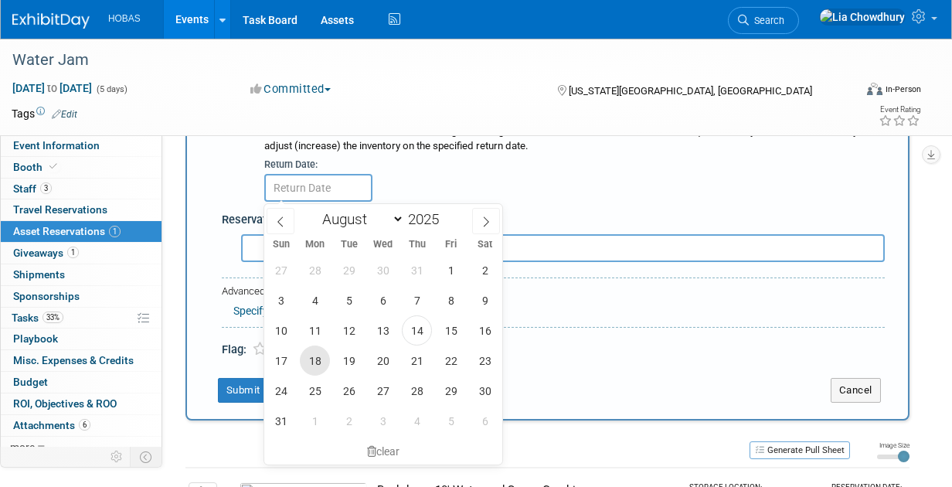
click at [319, 365] on span "18" at bounding box center [315, 360] width 30 height 30
type input "[DATE]"
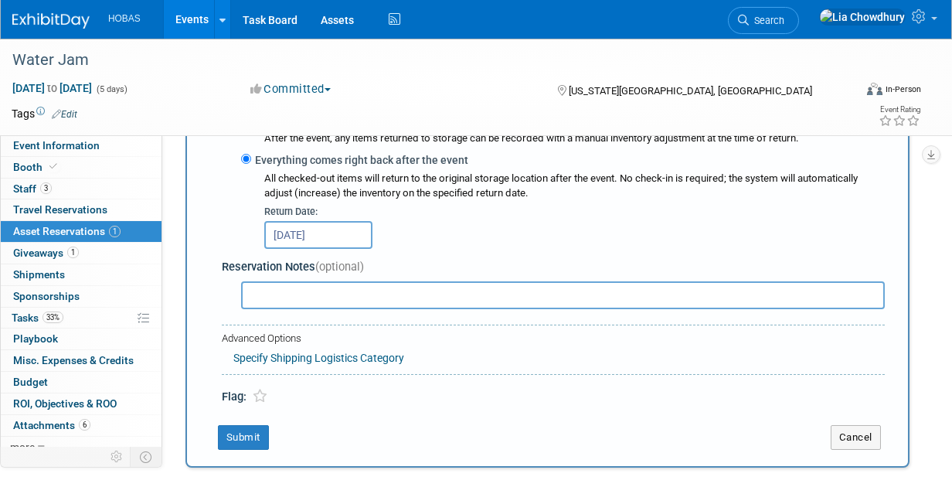
scroll to position [436, 0]
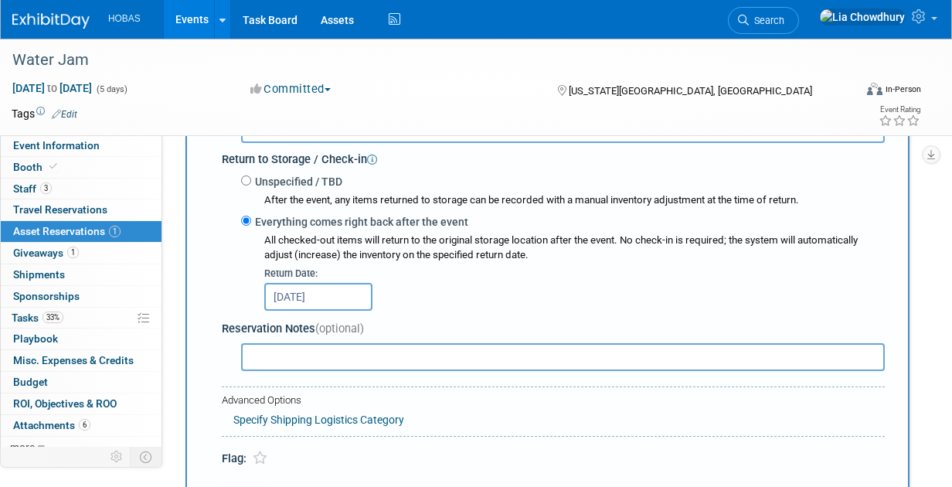
click at [322, 188] on label "Unspecified / TBD" at bounding box center [296, 181] width 91 height 15
click at [251, 185] on input "Unspecified / TBD" at bounding box center [246, 180] width 10 height 10
radio input "true"
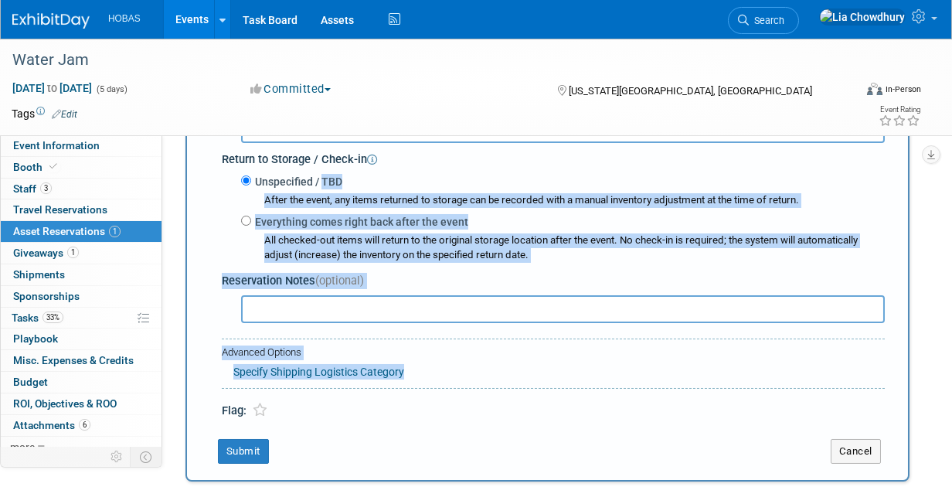
drag, startPoint x: 322, startPoint y: 188, endPoint x: 874, endPoint y: 353, distance: 575.7
click at [874, 353] on div "Asset * -- SELECT ASSET -- 9.75"" at bounding box center [547, 90] width 674 height 659
click at [919, 301] on div "Event Information Event Info Booth Booth 3 Staff 3 Staff 0 Travel Reservations …" at bounding box center [476, 155] width 952 height 1105
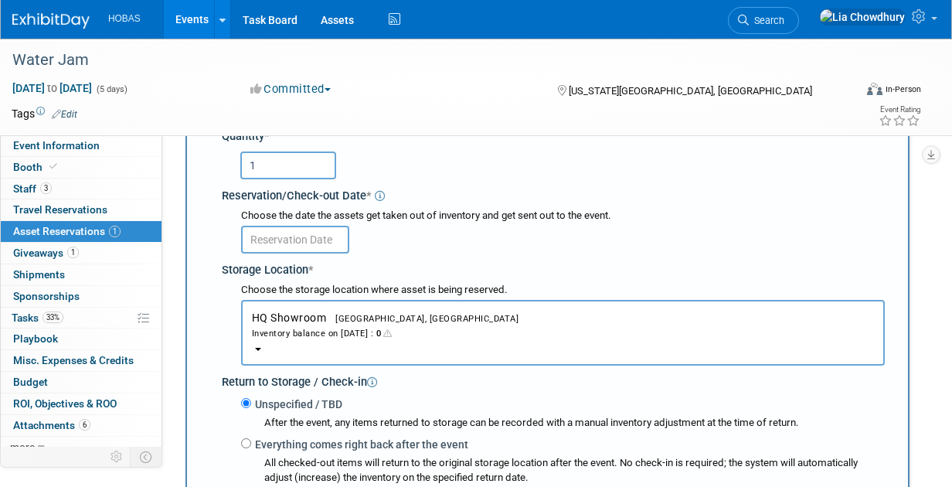
scroll to position [212, 0]
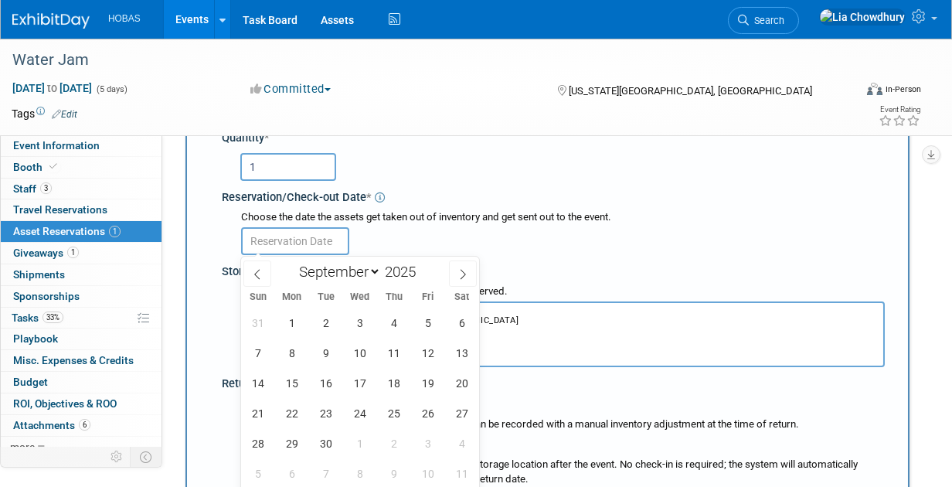
click at [300, 248] on input "text" at bounding box center [295, 241] width 108 height 28
click at [254, 281] on span at bounding box center [257, 273] width 28 height 26
select select "7"
click at [301, 403] on span "18" at bounding box center [292, 413] width 30 height 30
type input "[DATE]"
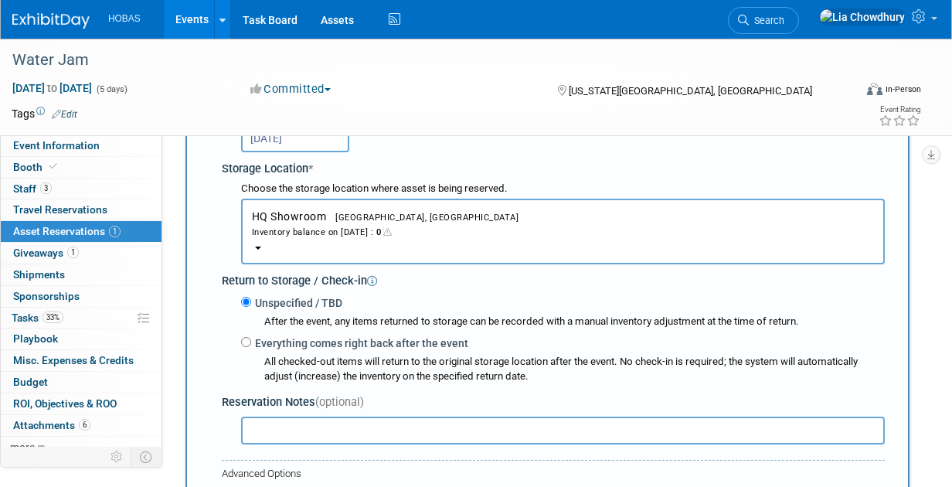
scroll to position [310, 0]
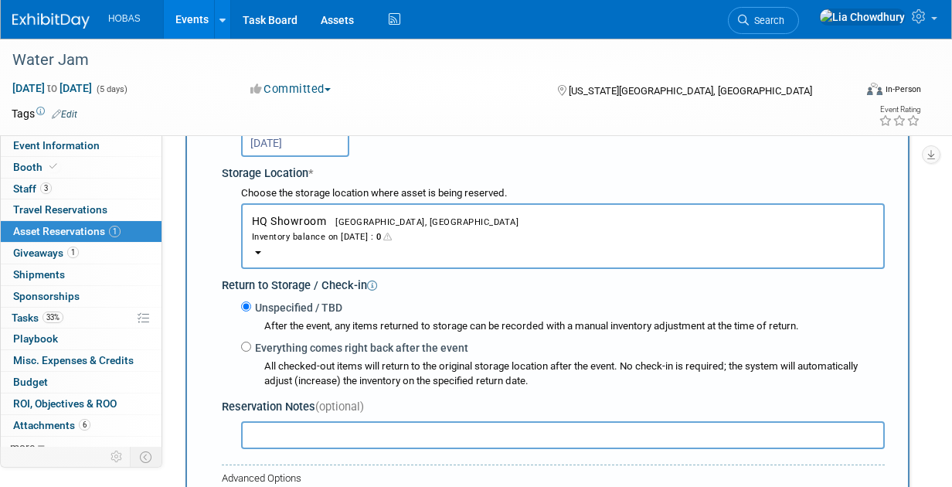
click at [272, 240] on div "Inventory balance on [DATE] : 0" at bounding box center [563, 236] width 622 height 15
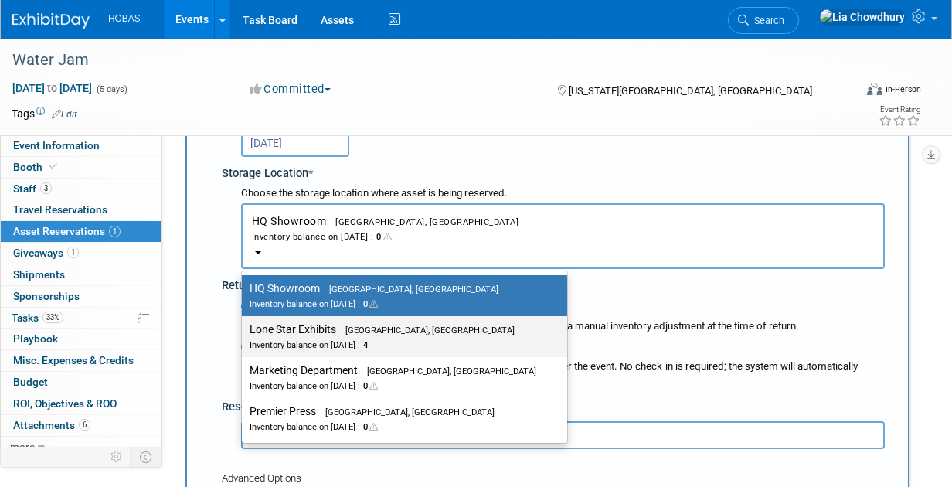
scroll to position [291, 0]
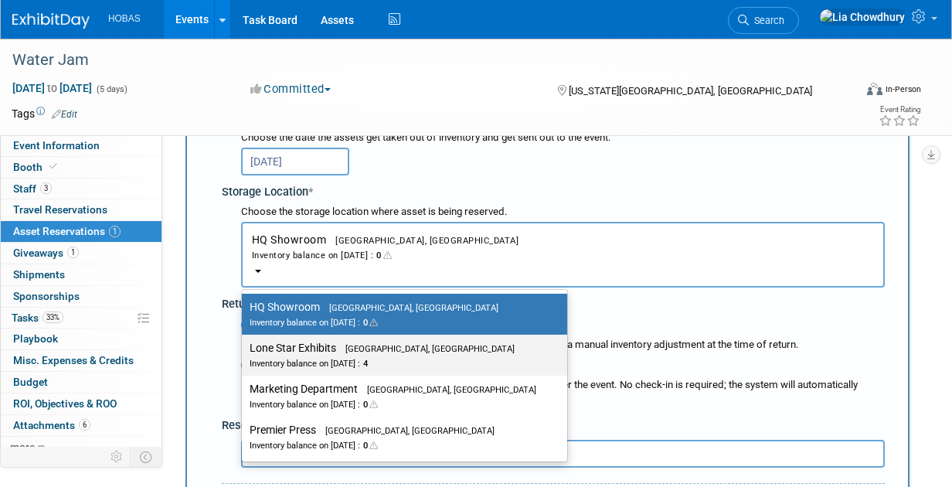
click at [277, 340] on label "Lone Star Exhibits [GEOGRAPHIC_DATA], [GEOGRAPHIC_DATA] Inventory balance on [D…" at bounding box center [400, 355] width 302 height 35
click at [244, 343] on input "Lone Star Exhibits [GEOGRAPHIC_DATA], [GEOGRAPHIC_DATA] Inventory balance on [D…" at bounding box center [239, 348] width 10 height 10
select select "11223138"
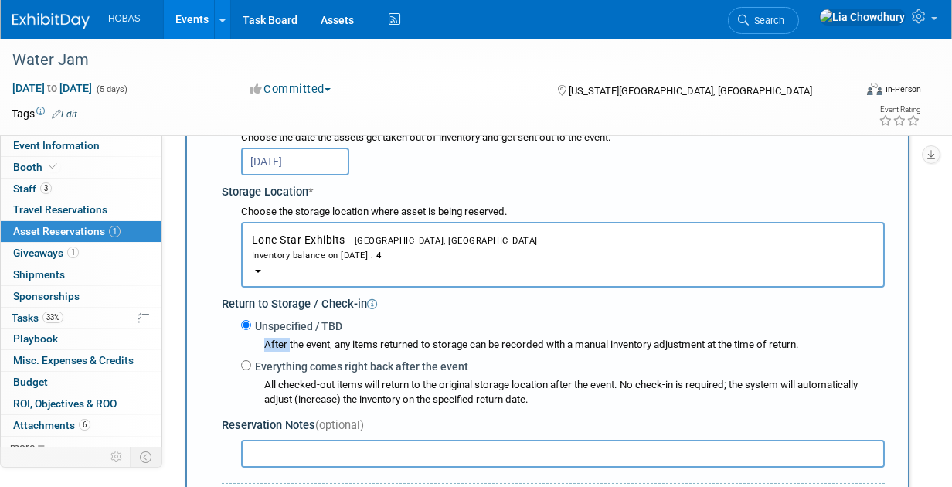
click at [277, 340] on div "After the event, any items returned to storage can be recorded with a manual in…" at bounding box center [562, 343] width 643 height 19
drag, startPoint x: 277, startPoint y: 340, endPoint x: 249, endPoint y: 368, distance: 40.4
click at [249, 368] on input "Everything comes right back after the event" at bounding box center [246, 365] width 10 height 10
radio input "true"
select select "8"
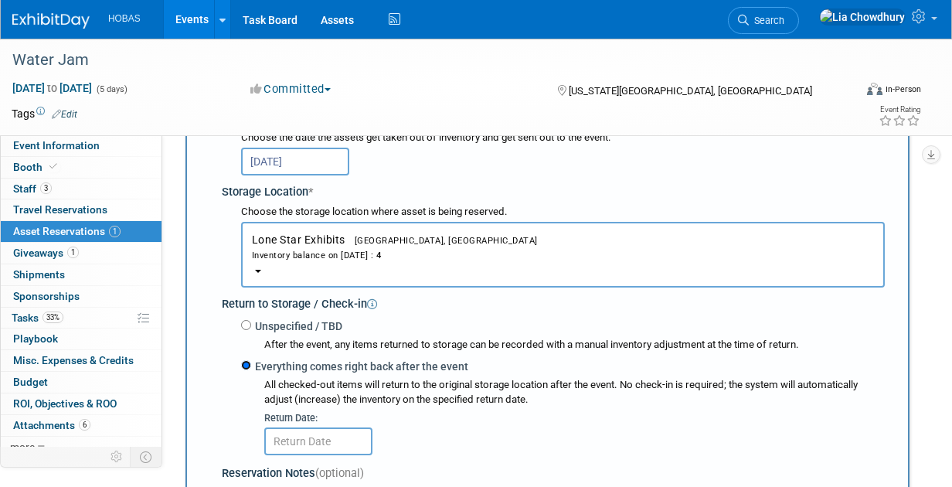
click at [249, 368] on input "Everything comes right back after the event" at bounding box center [246, 365] width 10 height 10
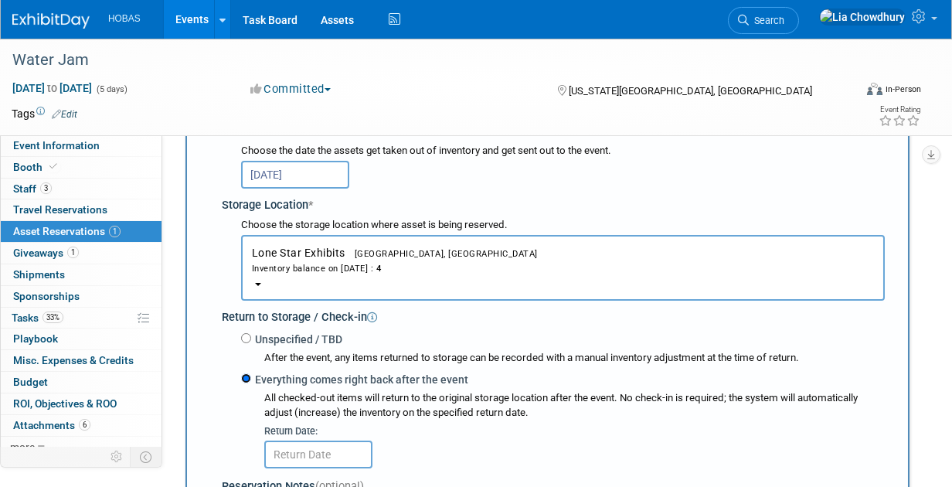
scroll to position [280, 0]
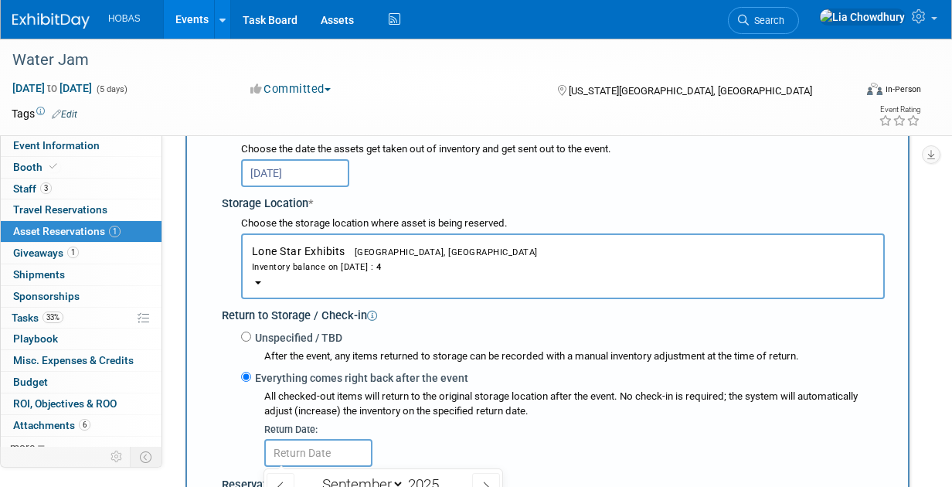
click at [313, 448] on input "text" at bounding box center [318, 453] width 108 height 28
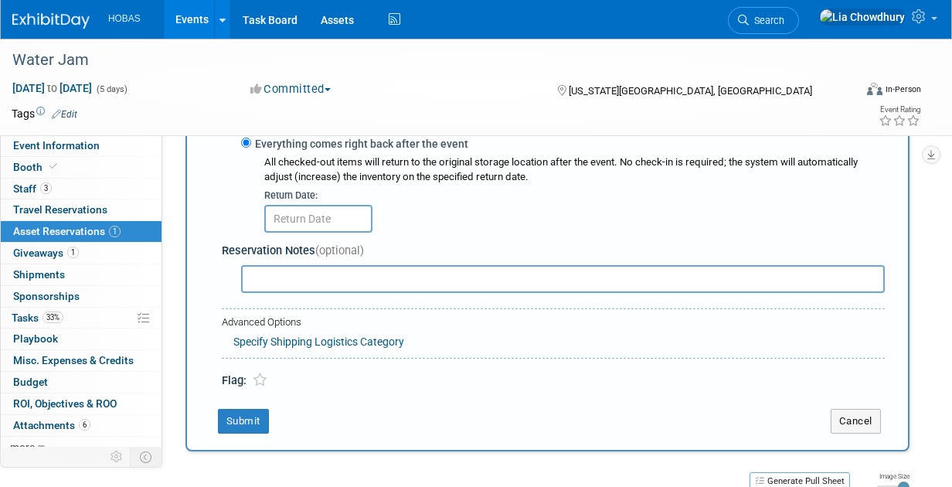
scroll to position [506, 0]
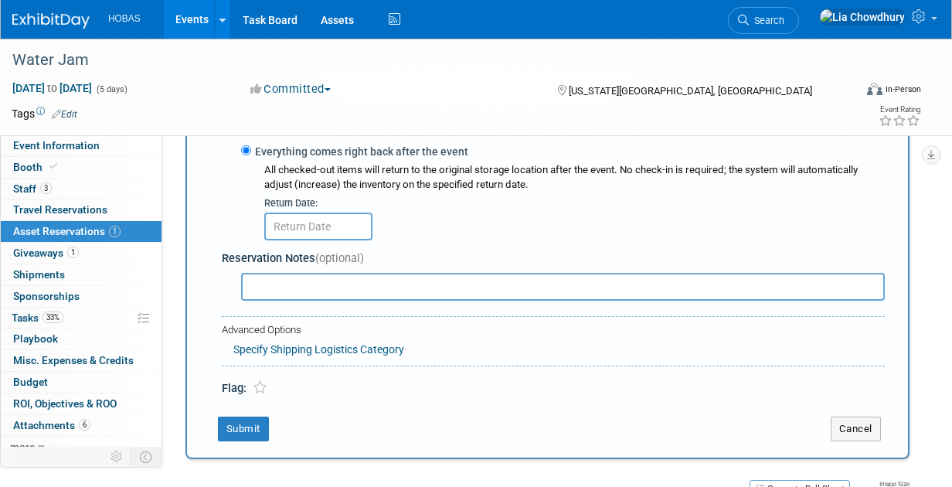
click at [331, 224] on input "text" at bounding box center [318, 226] width 108 height 28
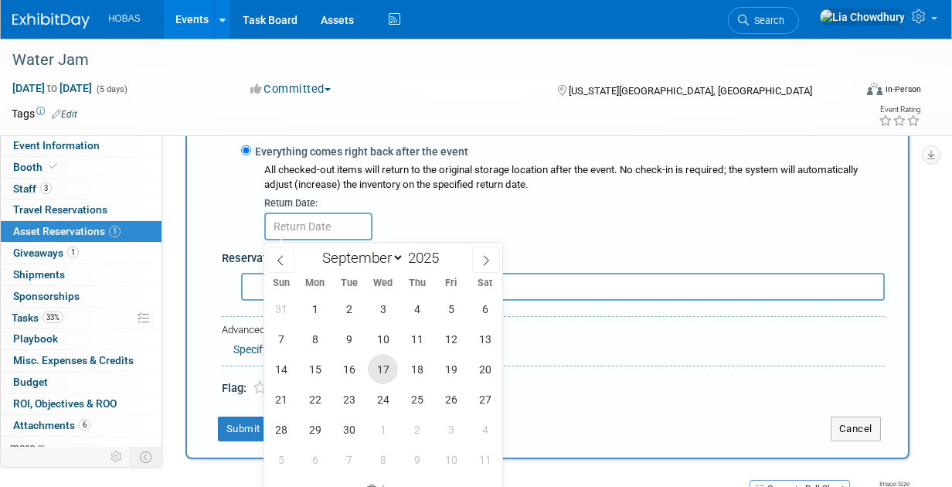
scroll to position [499, 0]
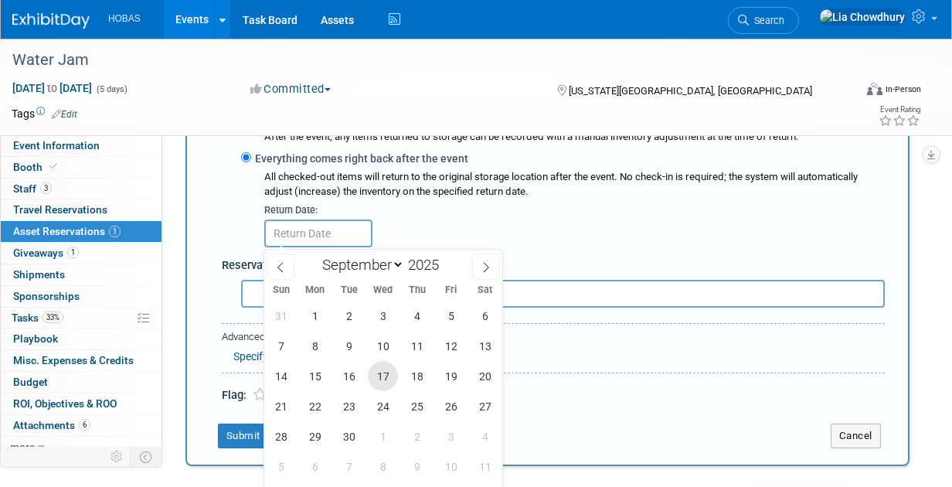
click at [379, 371] on span "17" at bounding box center [383, 376] width 30 height 30
type input "[DATE]"
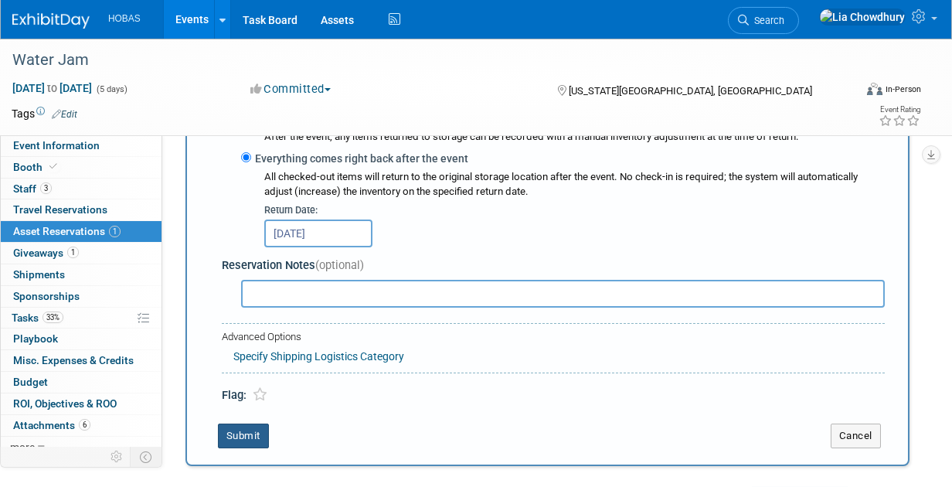
click at [229, 438] on button "Submit" at bounding box center [243, 435] width 51 height 25
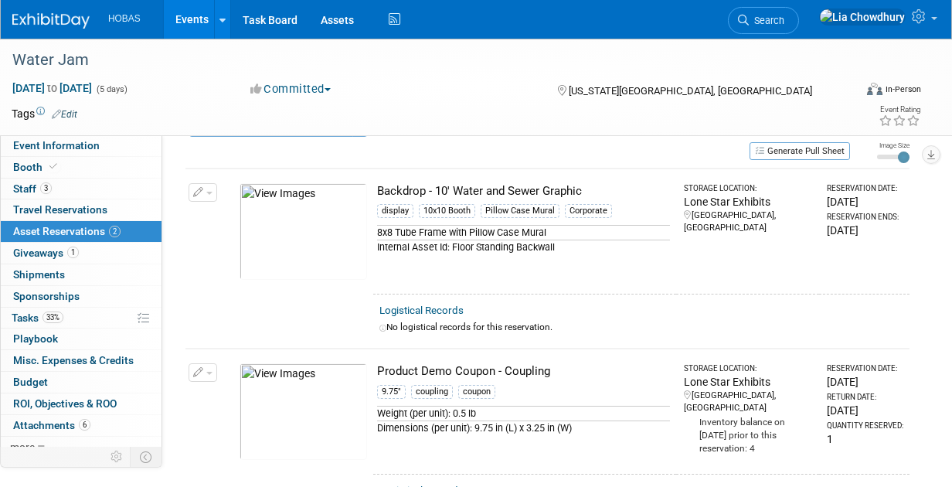
scroll to position [35, 0]
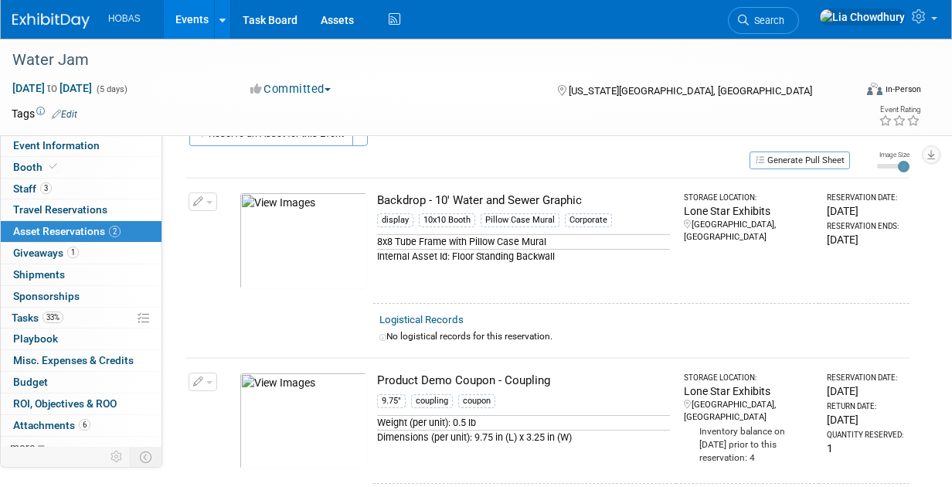
click at [335, 206] on img at bounding box center [302, 240] width 127 height 97
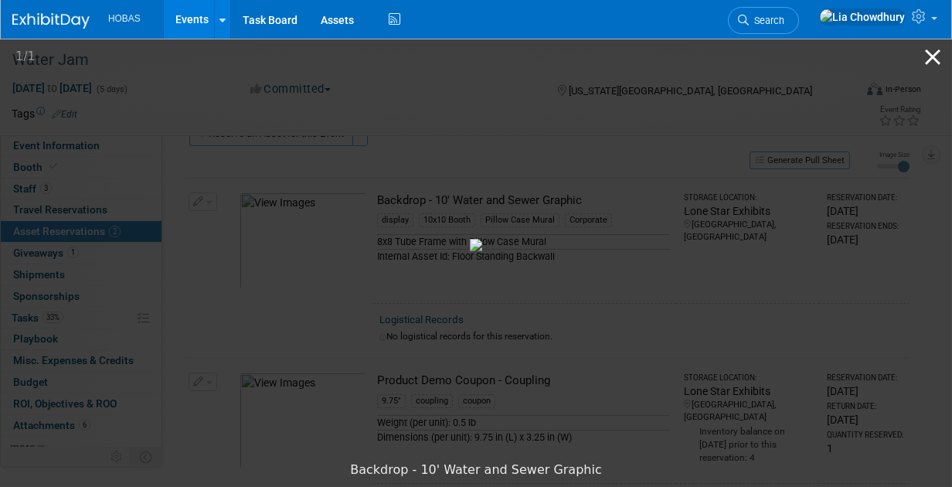
click at [939, 63] on button "Close gallery" at bounding box center [932, 57] width 39 height 36
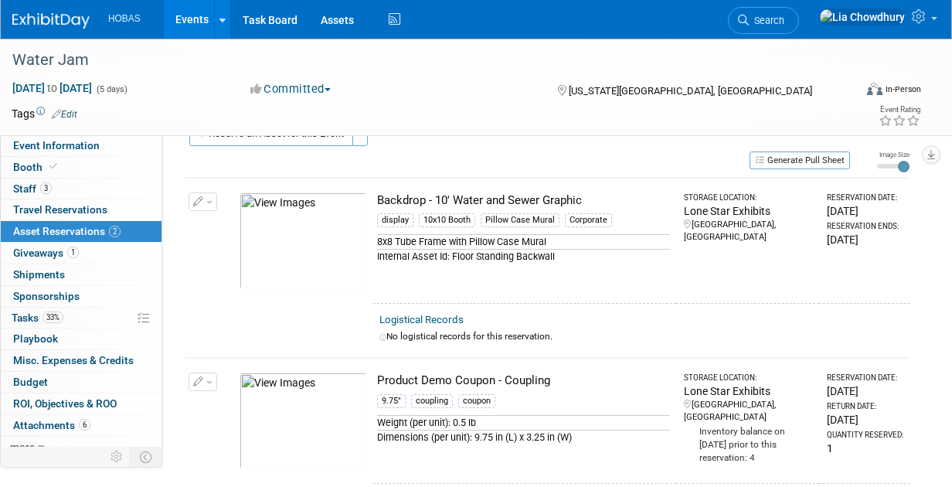
click at [202, 199] on icon "button" at bounding box center [198, 202] width 11 height 10
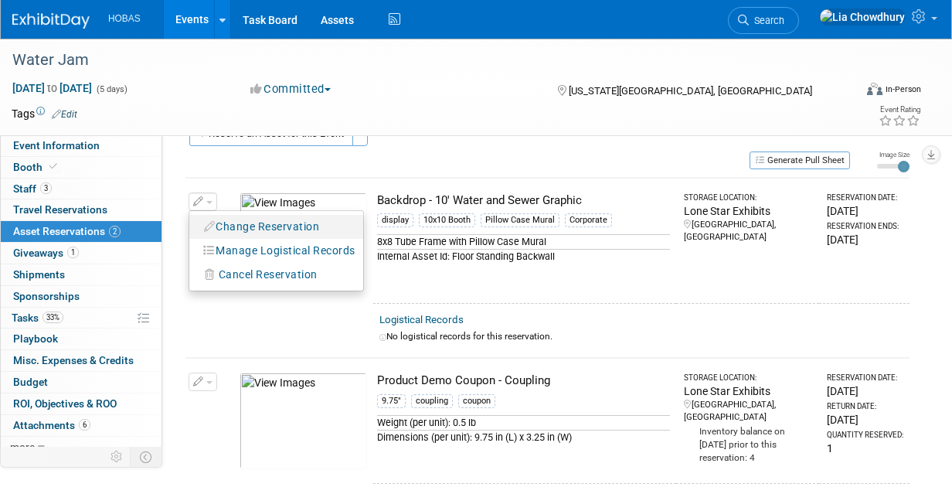
click at [236, 219] on button "Change Reservation" at bounding box center [262, 226] width 131 height 21
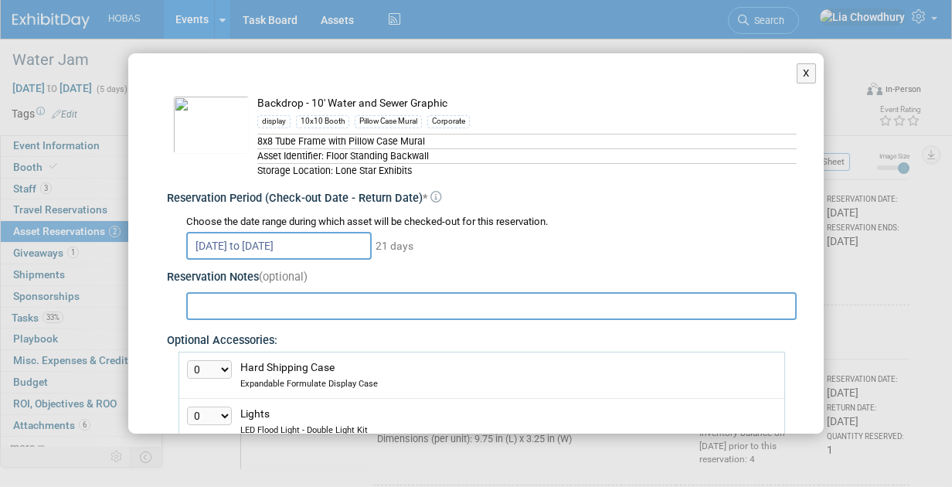
scroll to position [34, 0]
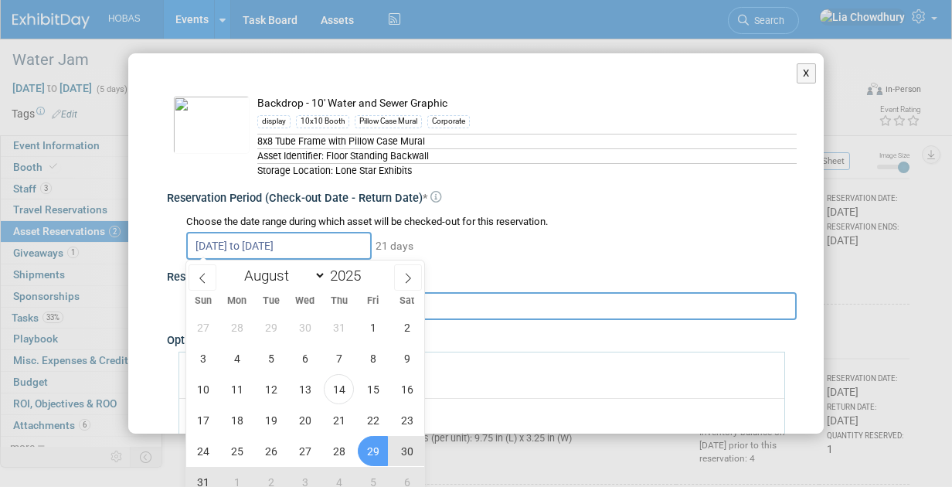
click at [217, 251] on input "[DATE] to [DATE]" at bounding box center [278, 246] width 185 height 28
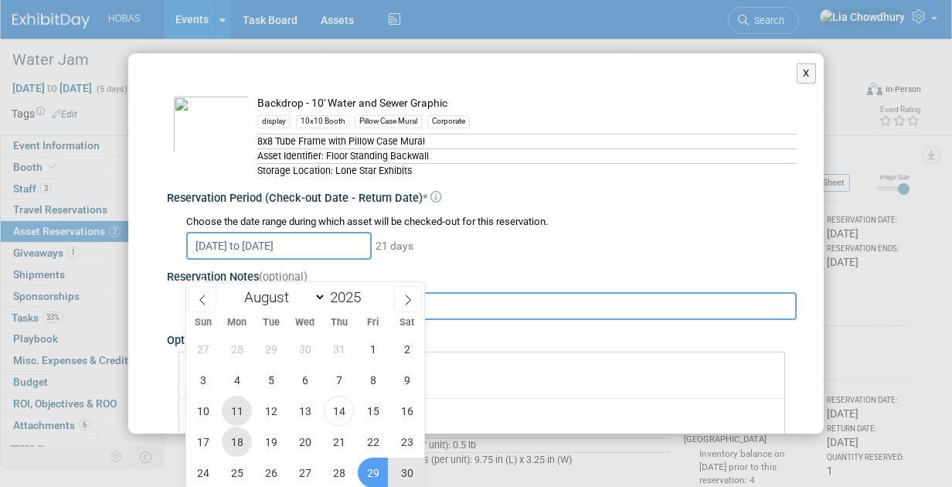
click at [239, 418] on span "11" at bounding box center [237, 410] width 30 height 30
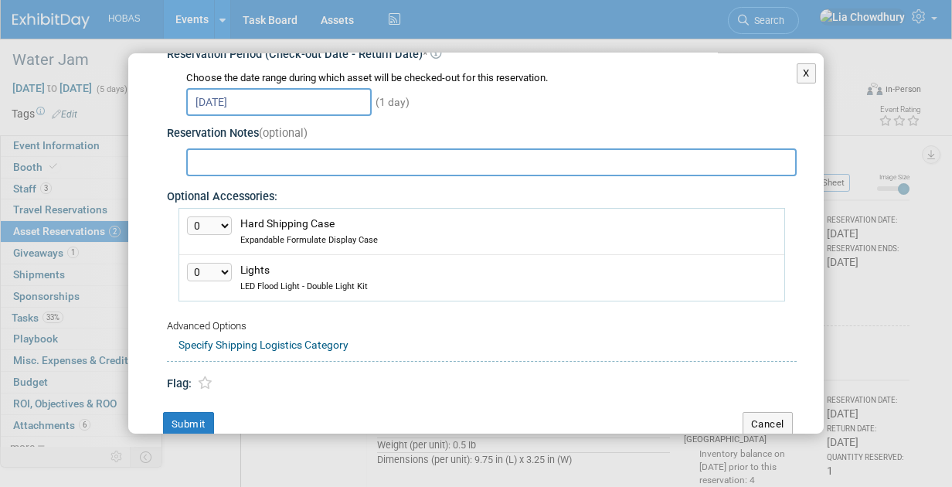
scroll to position [152, 0]
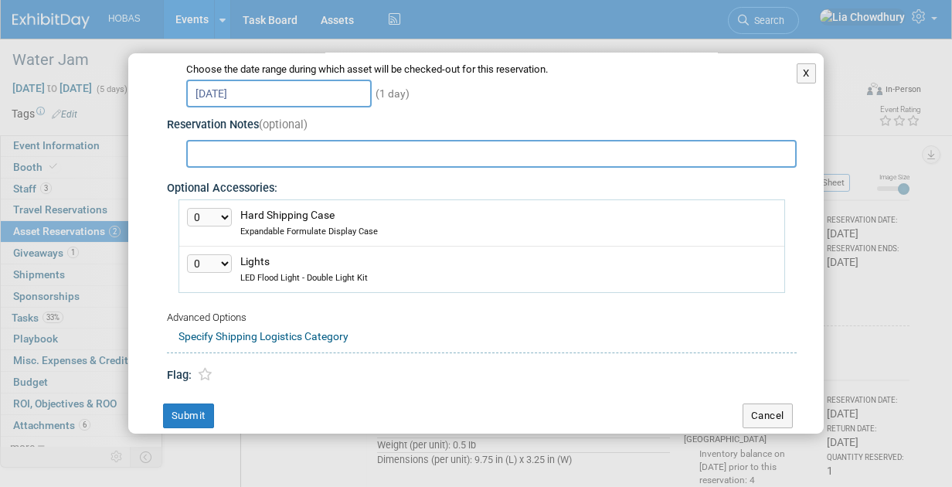
click at [216, 96] on input "[DATE]" at bounding box center [278, 94] width 185 height 28
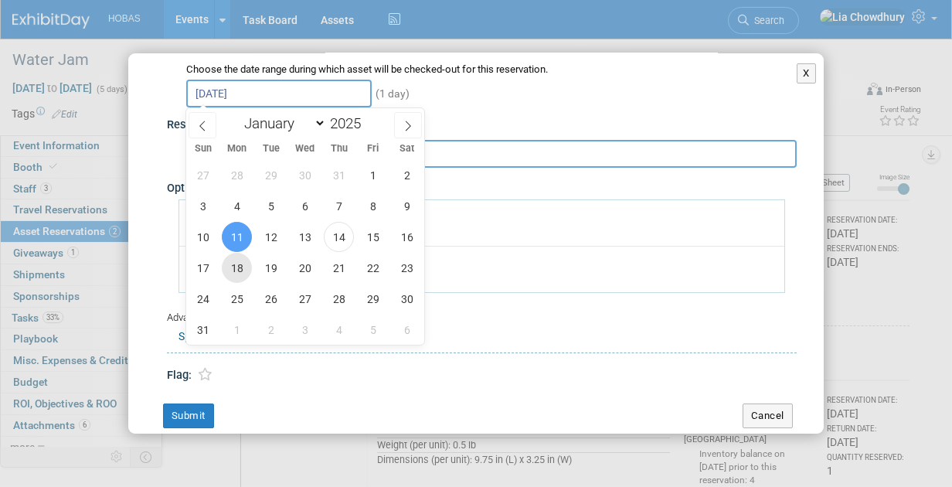
click at [236, 267] on span "18" at bounding box center [237, 268] width 30 height 30
type input "[DATE]"
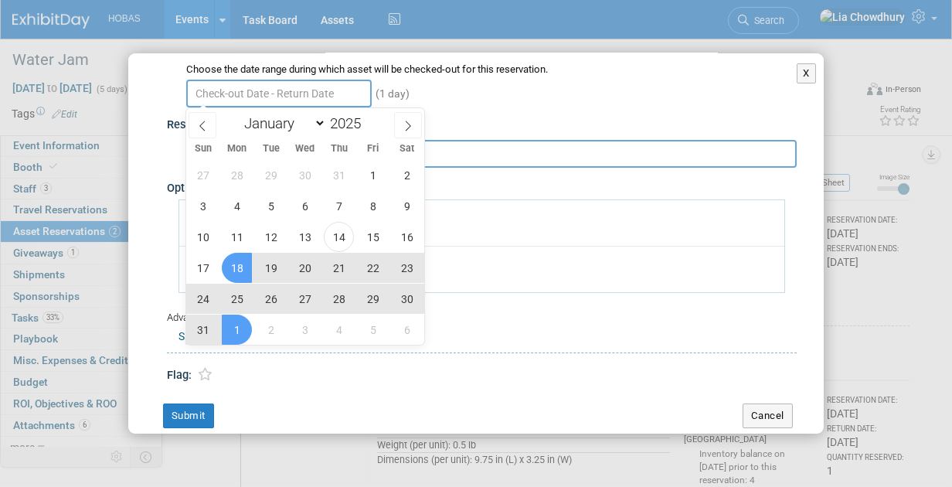
click at [245, 344] on div "Advanced Options Specify Shipping Logistics Category Shipping Logistics Categor…" at bounding box center [482, 328] width 630 height 49
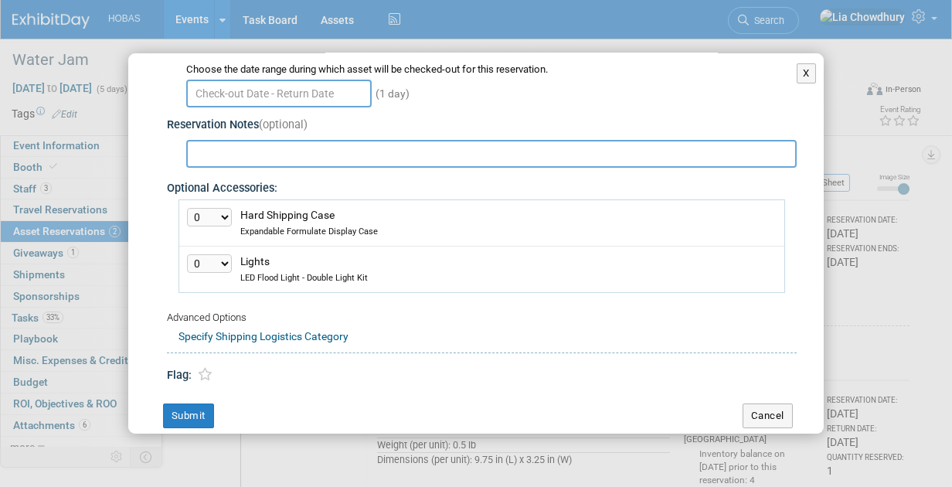
click at [267, 94] on input "text" at bounding box center [278, 94] width 185 height 28
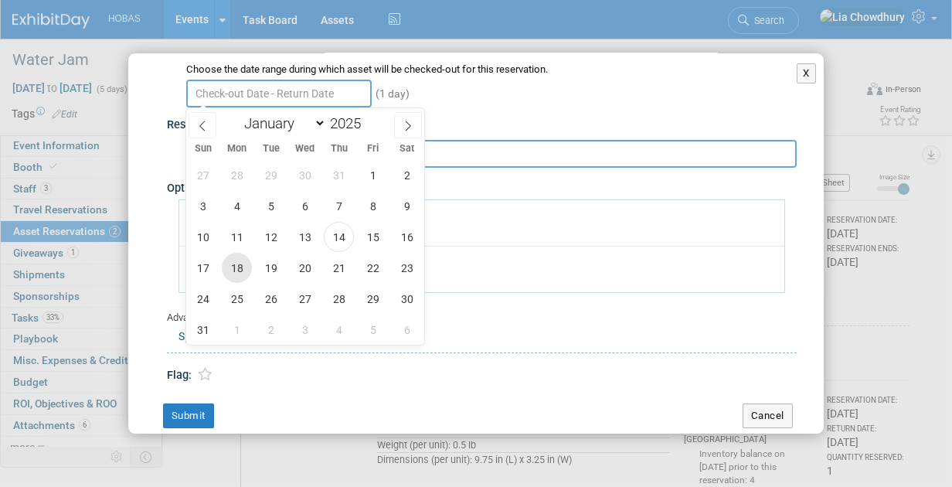
click at [241, 266] on span "18" at bounding box center [237, 268] width 30 height 30
type input "[DATE]"
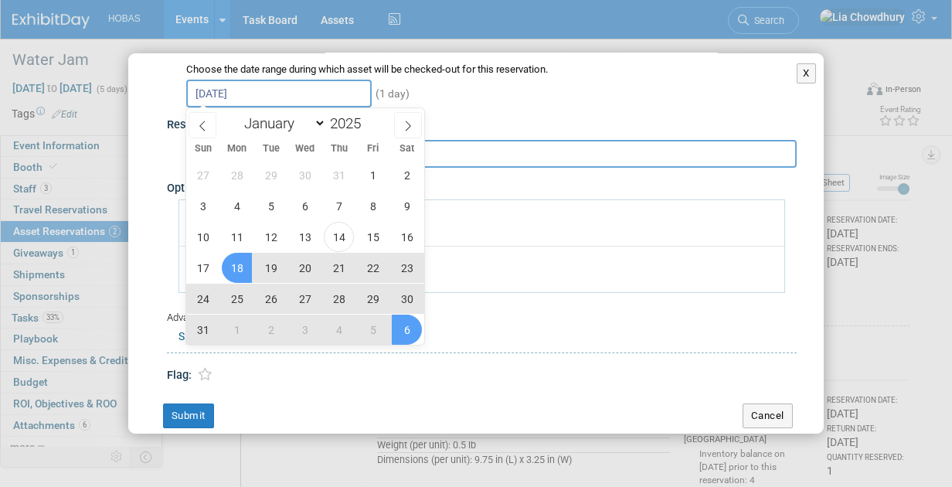
click at [422, 329] on div "27 28 29 30 31 1 2 3 4 5 6 7 8 9 10 11 12 13 14 15 16 17 18 19 20 21 22 23 24 2…" at bounding box center [305, 251] width 238 height 185
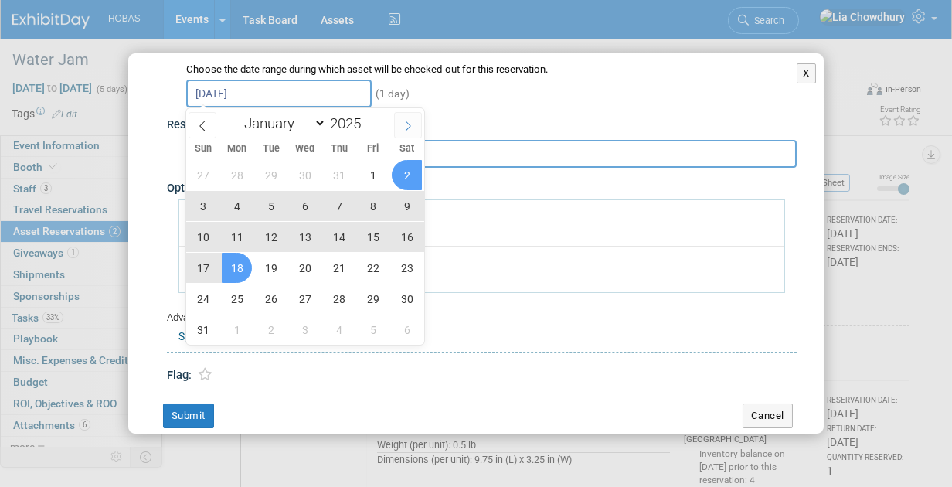
click at [417, 122] on span at bounding box center [408, 125] width 28 height 26
select select "8"
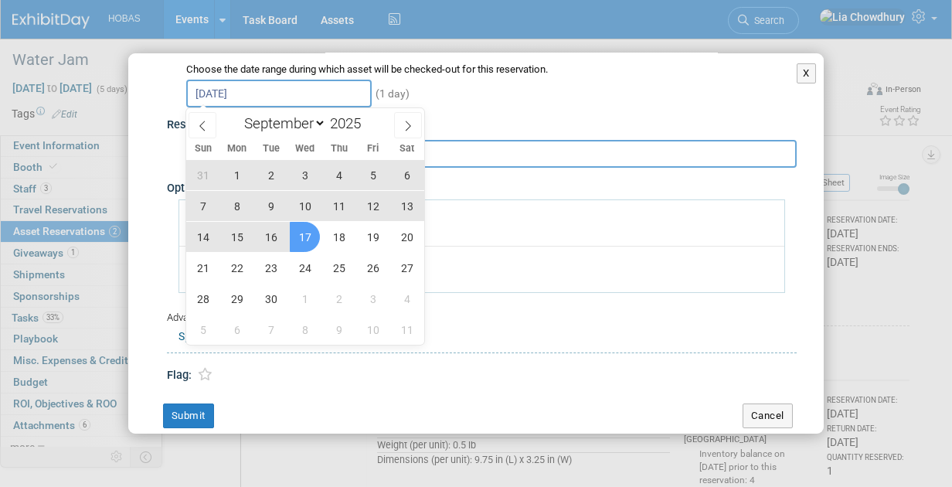
click at [300, 231] on span "17" at bounding box center [305, 237] width 30 height 30
type input "[DATE] to [DATE]"
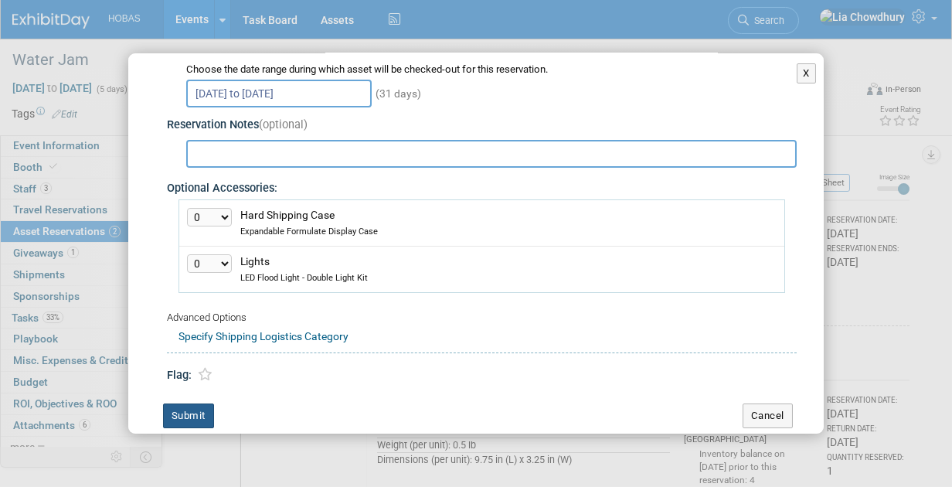
click at [195, 411] on button "Submit" at bounding box center [188, 415] width 51 height 25
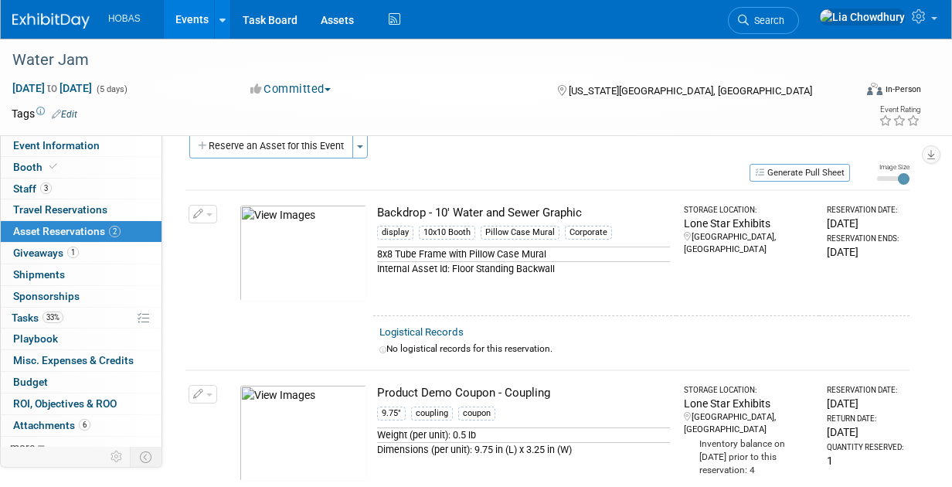
scroll to position [0, 0]
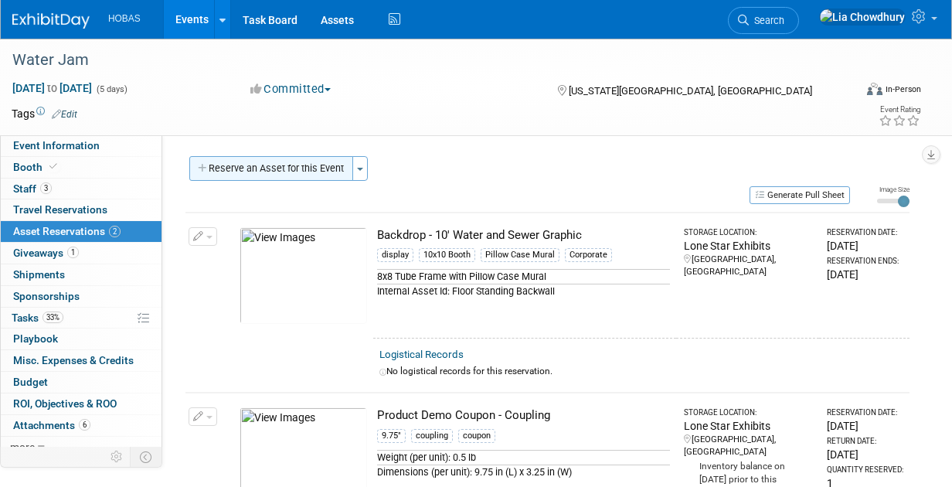
click at [300, 170] on button "Reserve an Asset for this Event" at bounding box center [271, 168] width 164 height 25
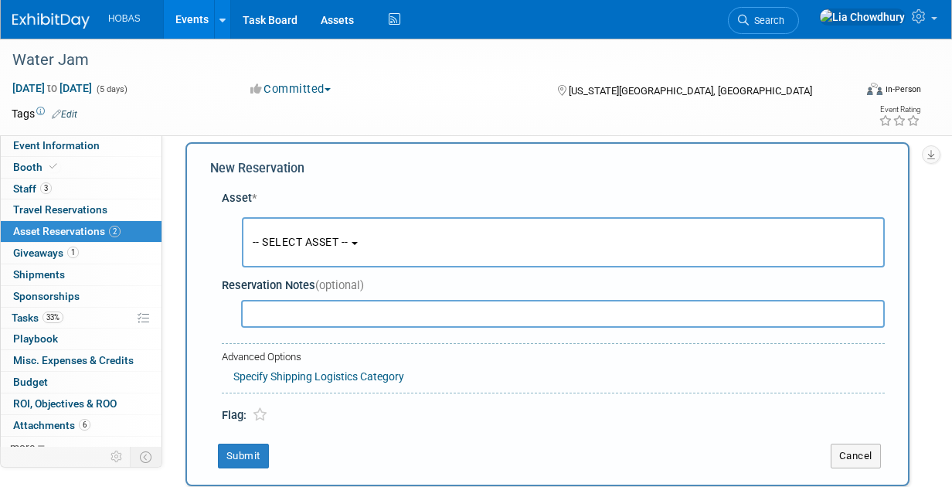
scroll to position [14, 0]
click at [303, 252] on button "-- SELECT ASSET --" at bounding box center [563, 242] width 643 height 50
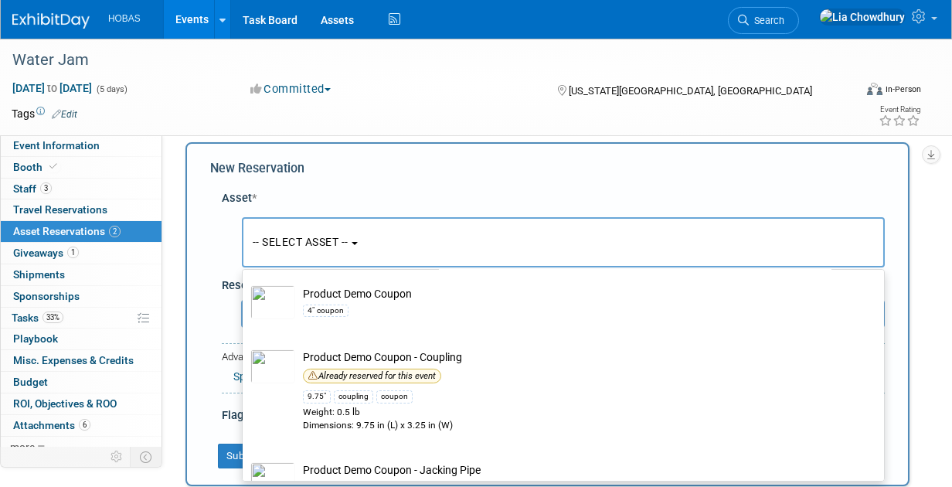
scroll to position [3637, 0]
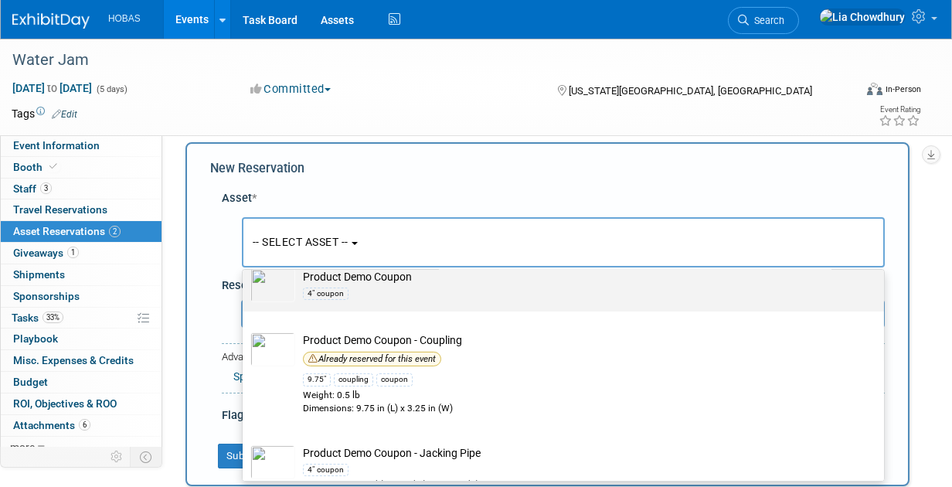
click at [652, 302] on div "4" coupon" at bounding box center [578, 293] width 550 height 18
click at [245, 266] on input "Product Demo Coupon 4" coupon" at bounding box center [240, 261] width 10 height 10
select select "10718582"
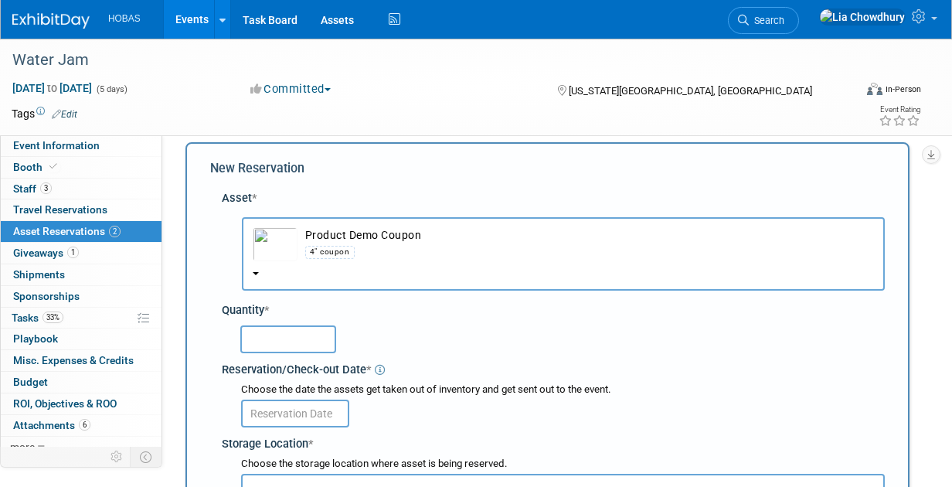
click at [260, 275] on button "Product Demo Coupon 4" coupon" at bounding box center [563, 253] width 643 height 73
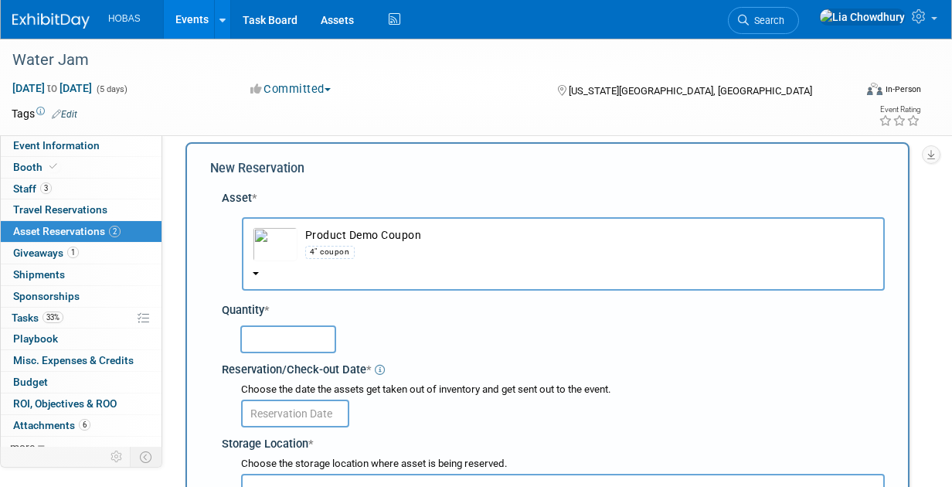
scroll to position [19, 0]
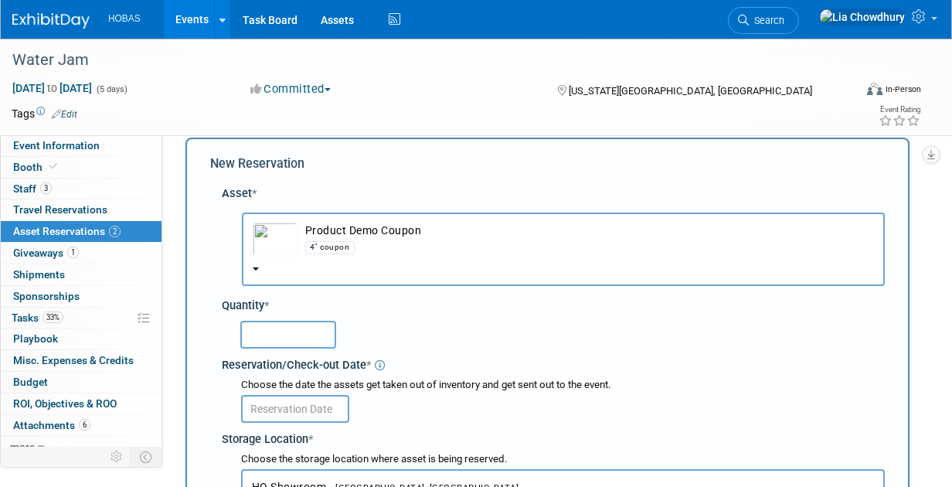
click at [307, 335] on input "text" at bounding box center [288, 335] width 96 height 28
type input "1"
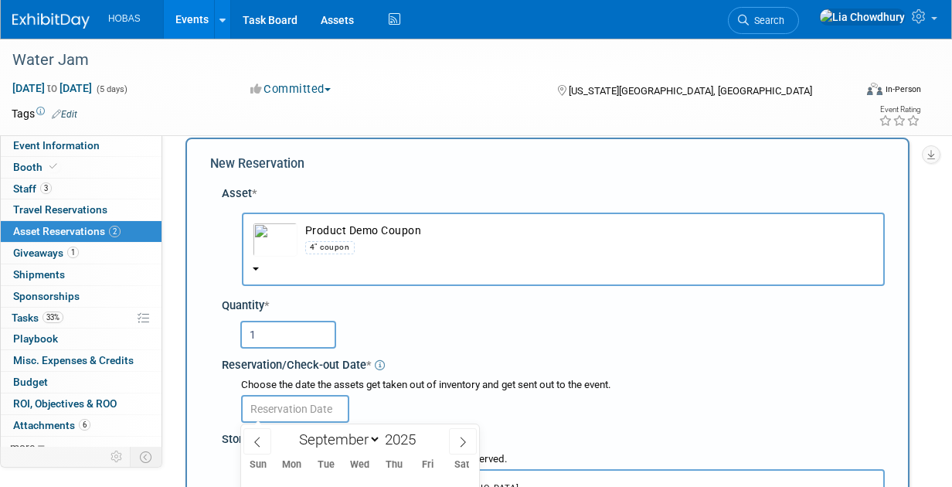
click at [304, 409] on input "text" at bounding box center [295, 409] width 108 height 28
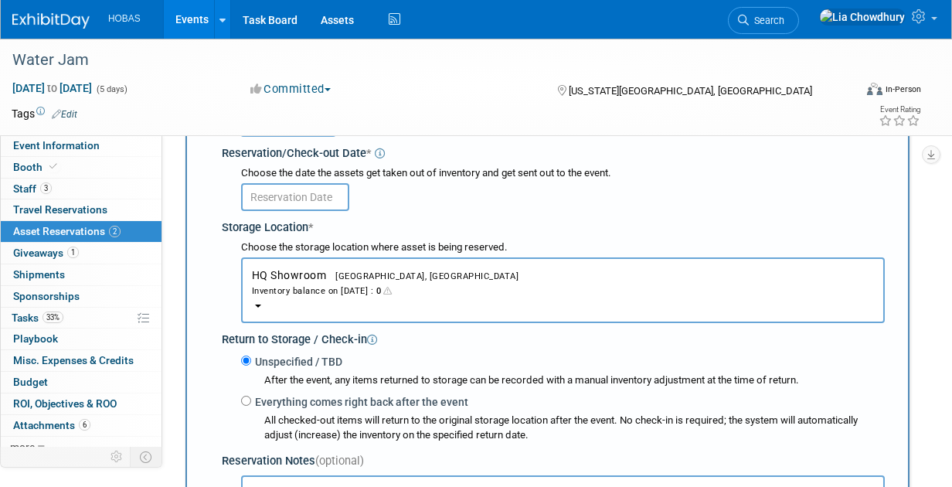
scroll to position [236, 0]
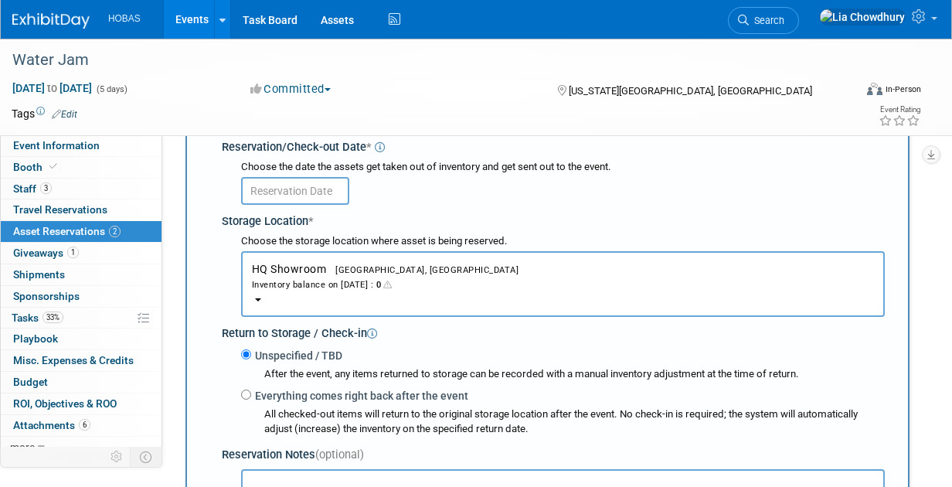
click at [316, 192] on input "text" at bounding box center [295, 191] width 108 height 28
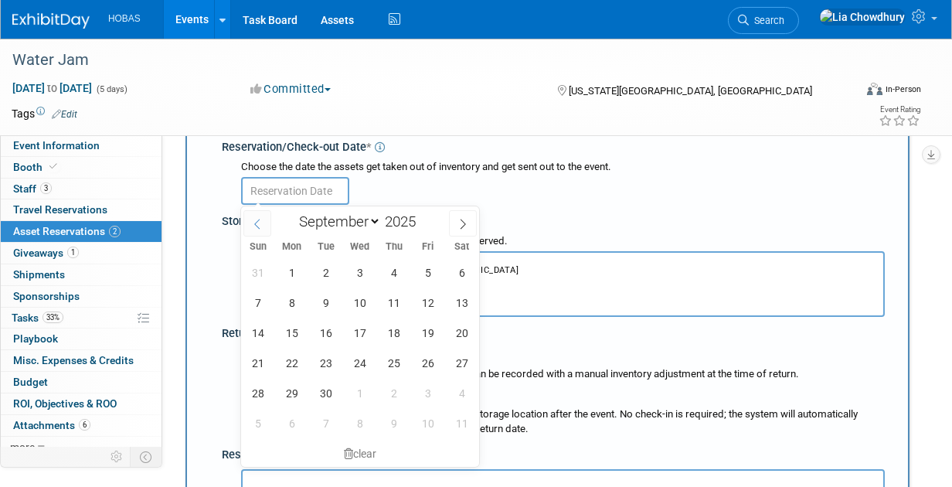
click at [256, 232] on span at bounding box center [257, 223] width 28 height 26
select select "7"
click at [282, 358] on span "18" at bounding box center [292, 363] width 30 height 30
type input "[DATE]"
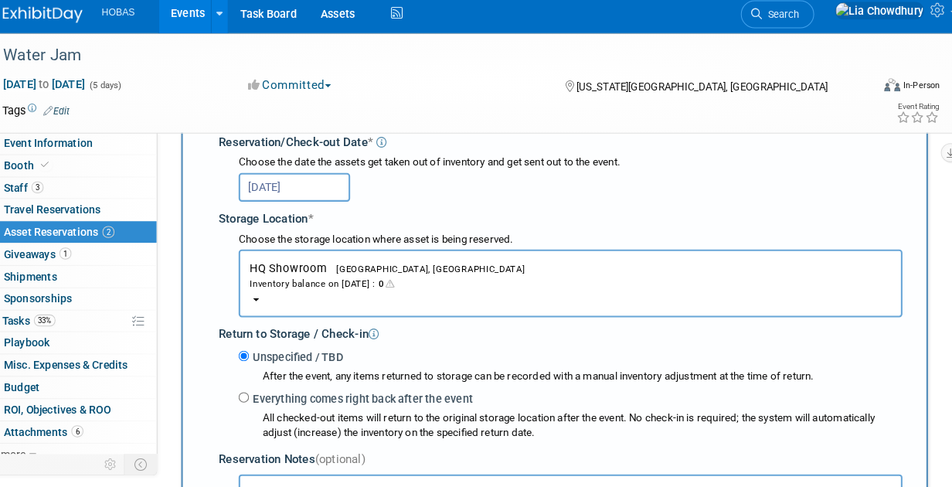
scroll to position [239, 0]
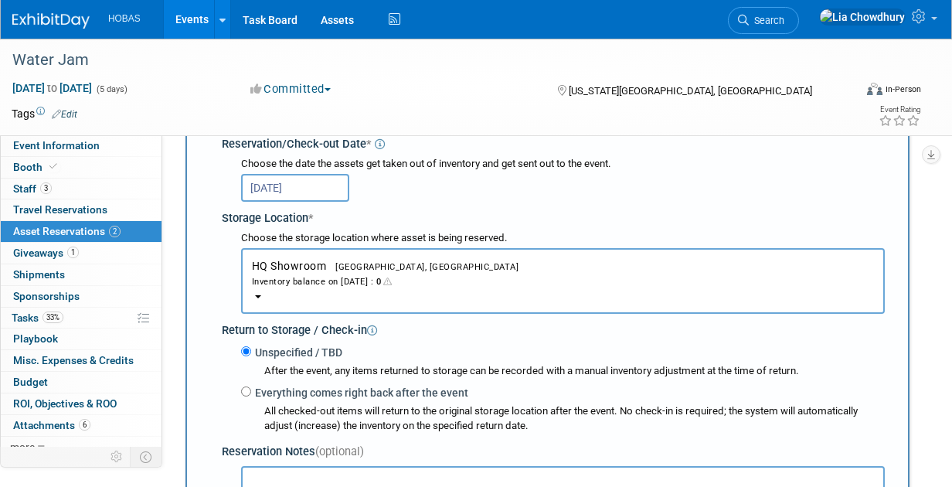
click at [267, 269] on span "HQ Showroom [GEOGRAPHIC_DATA], [GEOGRAPHIC_DATA] Inventory balance on [DATE] : 0" at bounding box center [563, 274] width 622 height 29
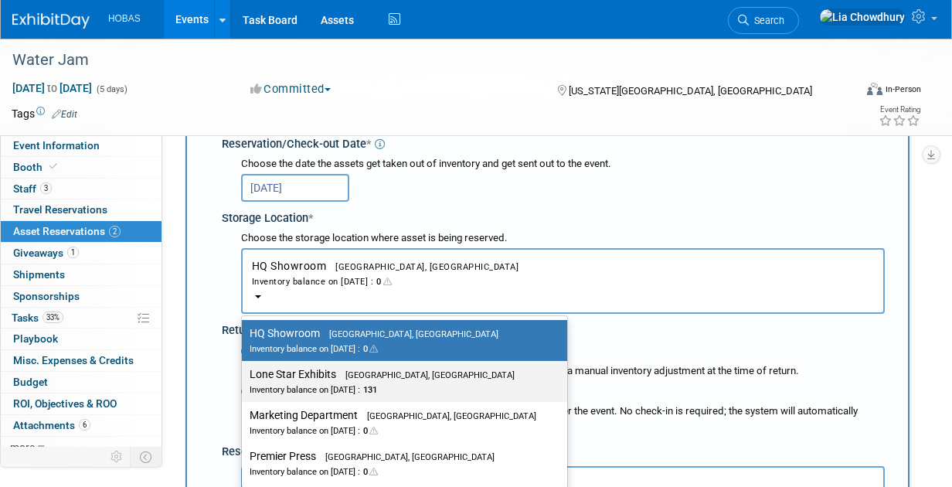
click at [275, 369] on label "Lone Star Exhibits [GEOGRAPHIC_DATA], [GEOGRAPHIC_DATA] Inventory balance on [D…" at bounding box center [400, 381] width 302 height 35
click at [244, 369] on input "Lone Star Exhibits [GEOGRAPHIC_DATA], [GEOGRAPHIC_DATA] Inventory balance on [D…" at bounding box center [239, 374] width 10 height 10
select select "11223138"
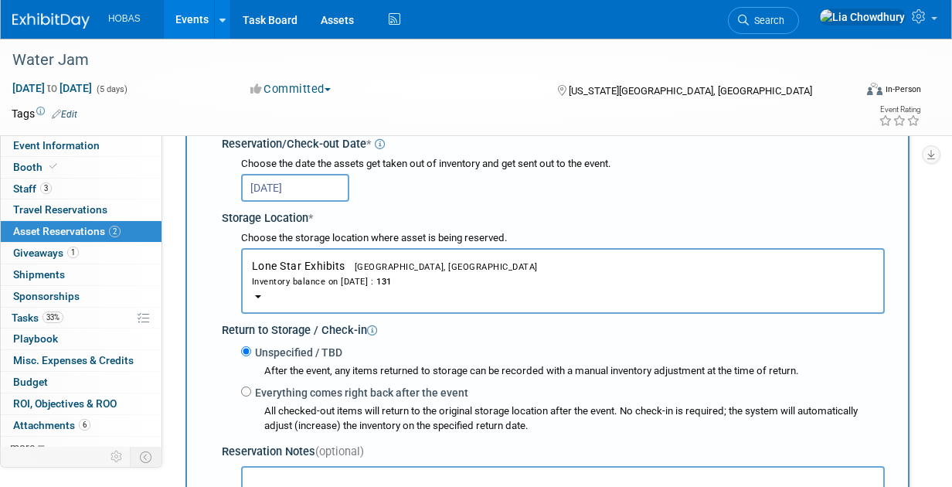
click at [287, 193] on input "[DATE]" at bounding box center [295, 188] width 108 height 28
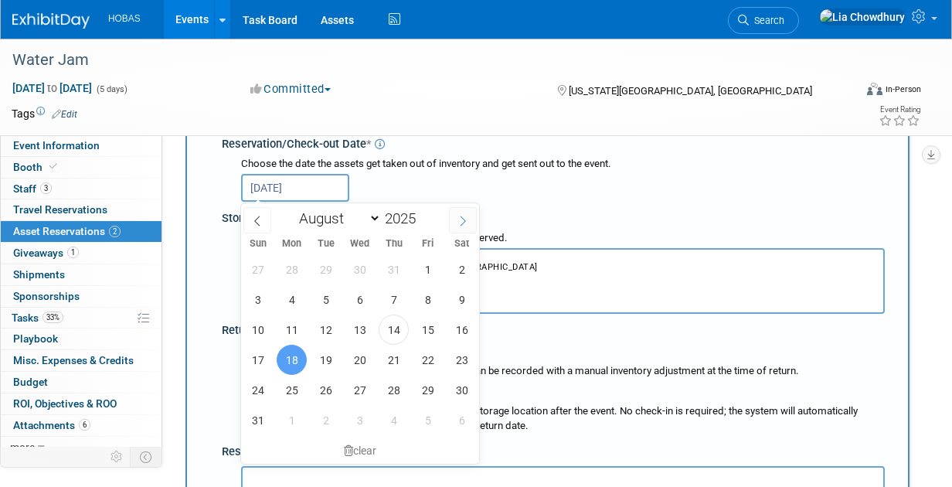
click at [463, 226] on span at bounding box center [463, 220] width 28 height 26
select select "8"
click at [358, 323] on span "17" at bounding box center [359, 329] width 30 height 30
type input "[DATE]"
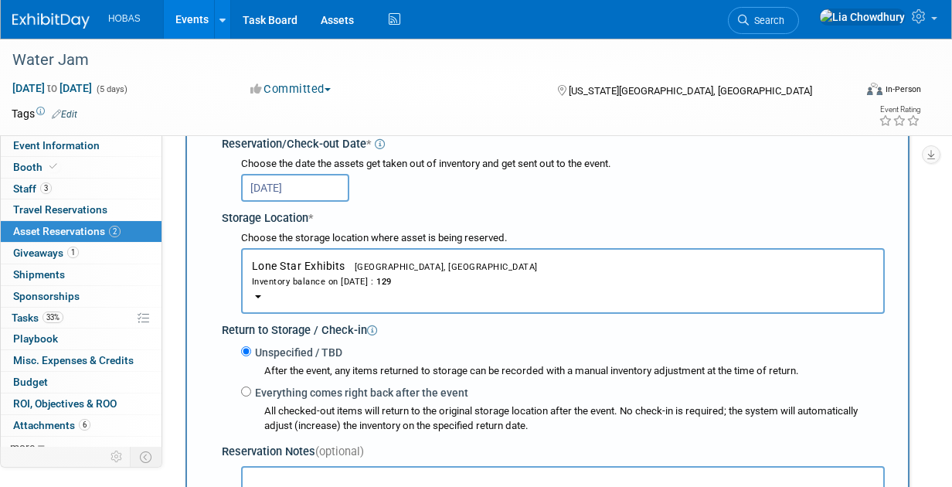
click at [416, 399] on label "Everything comes right back after the event" at bounding box center [359, 392] width 217 height 15
click at [251, 396] on input "Everything comes right back after the event" at bounding box center [246, 391] width 10 height 10
radio input "true"
select select "8"
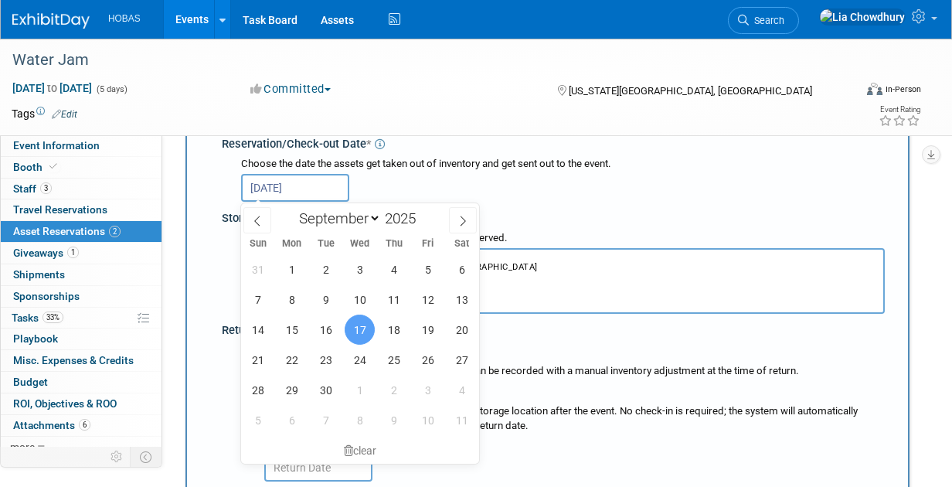
click at [288, 177] on input "[DATE]" at bounding box center [295, 188] width 108 height 28
click at [263, 222] on span at bounding box center [257, 220] width 28 height 26
select select "7"
click at [290, 357] on span "18" at bounding box center [292, 359] width 30 height 30
type input "[DATE]"
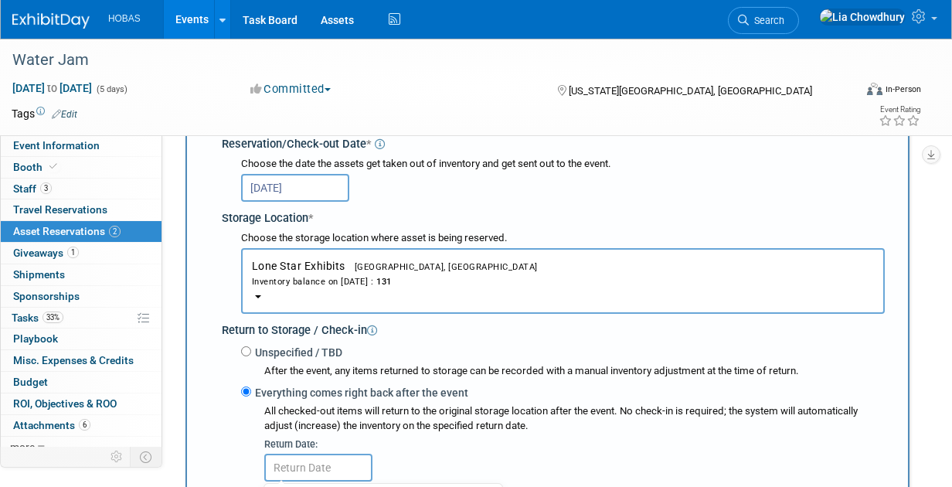
click at [304, 469] on input "text" at bounding box center [318, 467] width 108 height 28
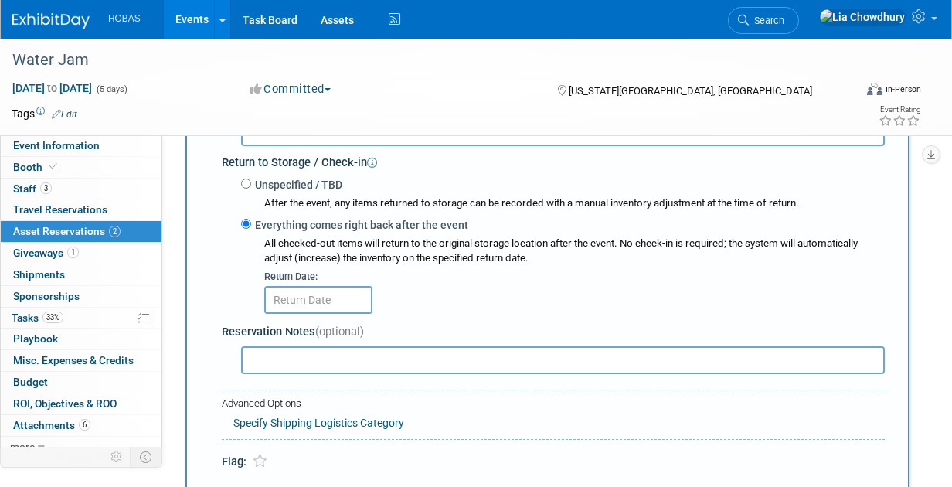
scroll to position [446, 0]
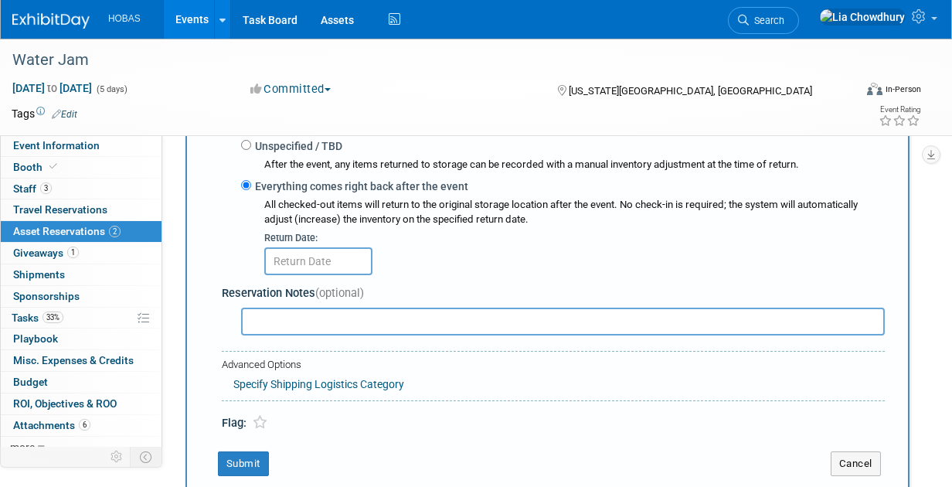
click at [294, 265] on input "text" at bounding box center [318, 261] width 108 height 28
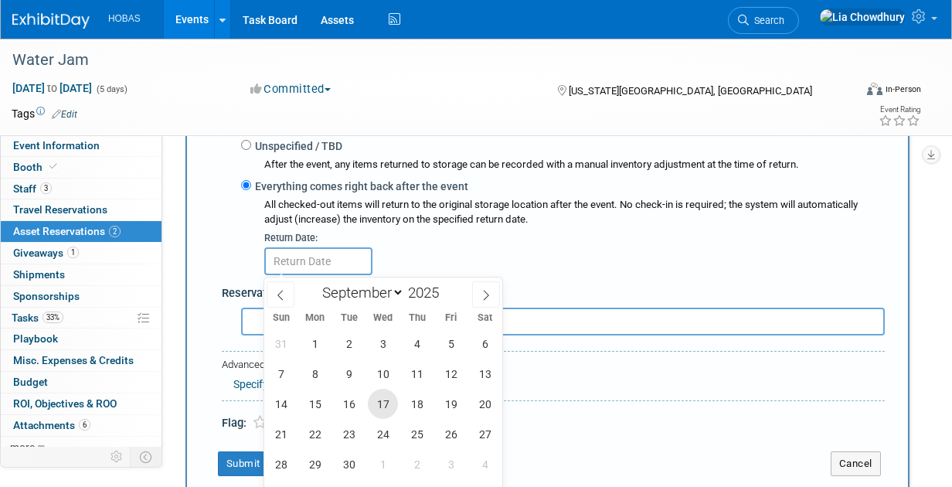
click at [384, 404] on span "17" at bounding box center [383, 404] width 30 height 30
type input "[DATE]"
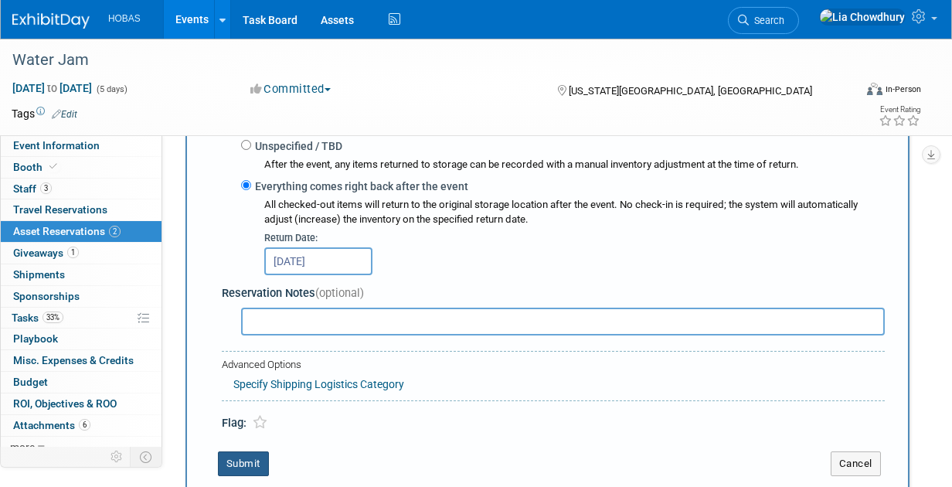
click at [240, 465] on button "Submit" at bounding box center [243, 463] width 51 height 25
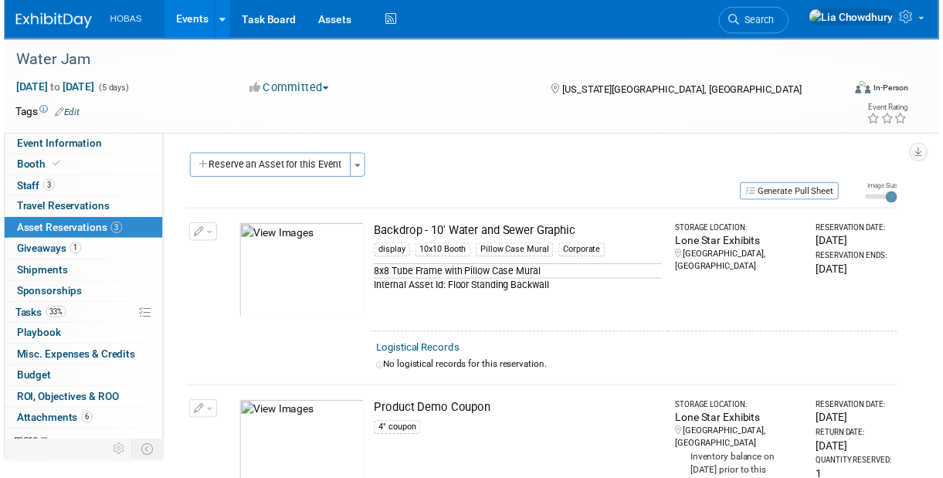
scroll to position [0, 0]
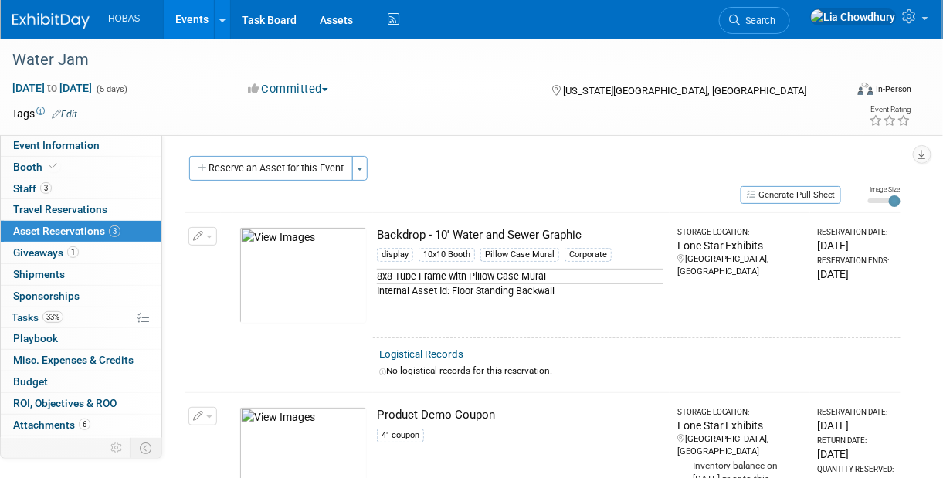
click at [201, 13] on link "Events" at bounding box center [192, 19] width 56 height 39
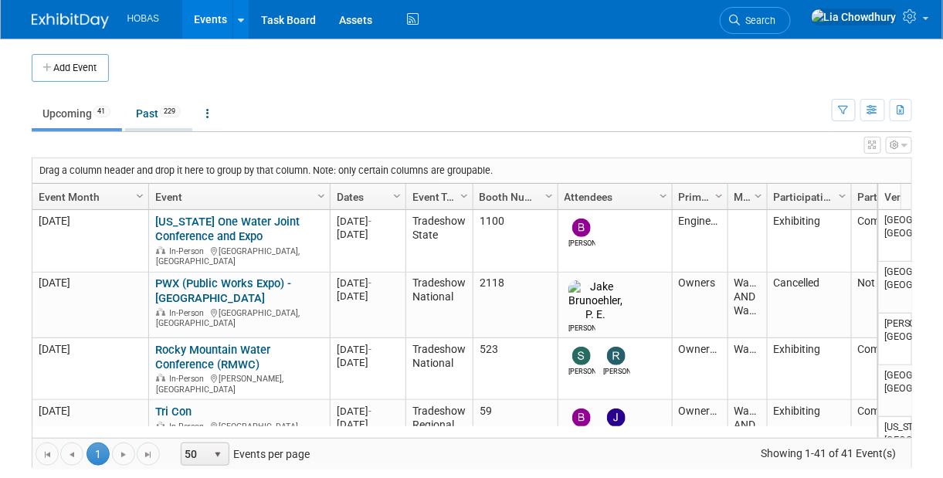
click at [151, 110] on link "Past 229" at bounding box center [158, 113] width 67 height 29
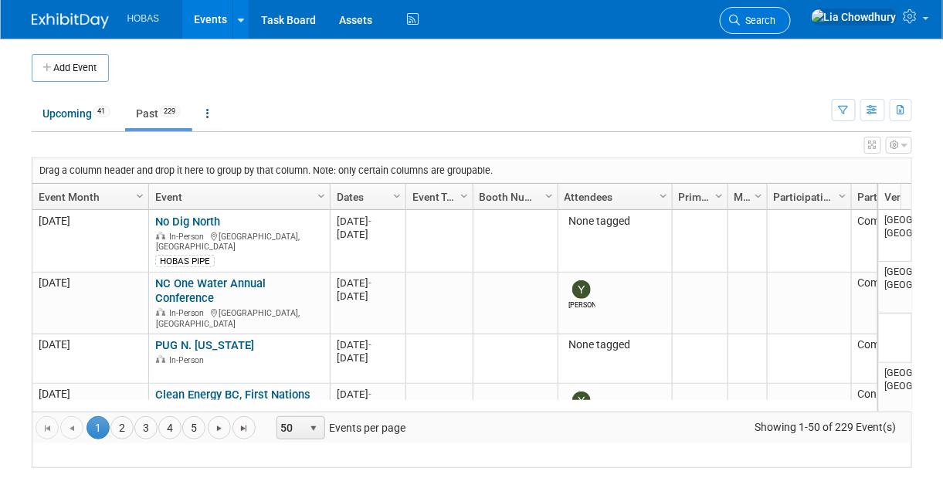
click at [741, 16] on icon at bounding box center [735, 20] width 11 height 11
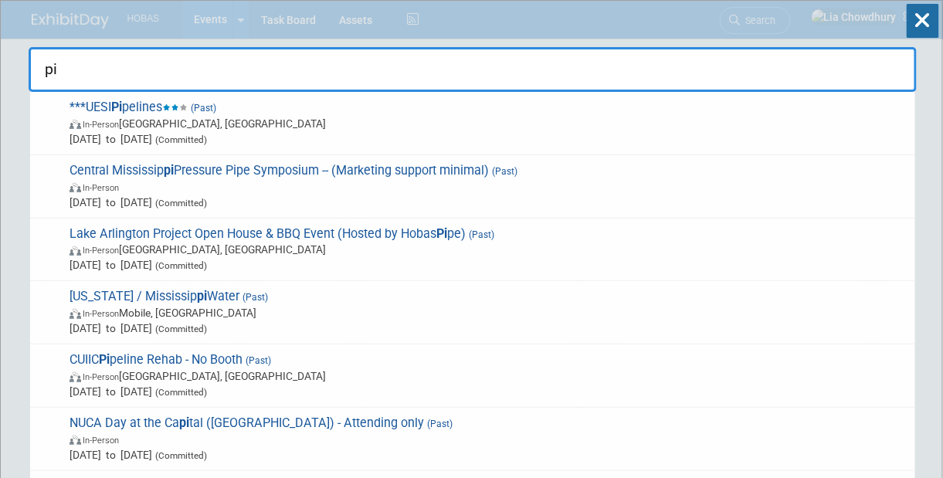
type input "pi"
